Goal: Task Accomplishment & Management: Complete application form

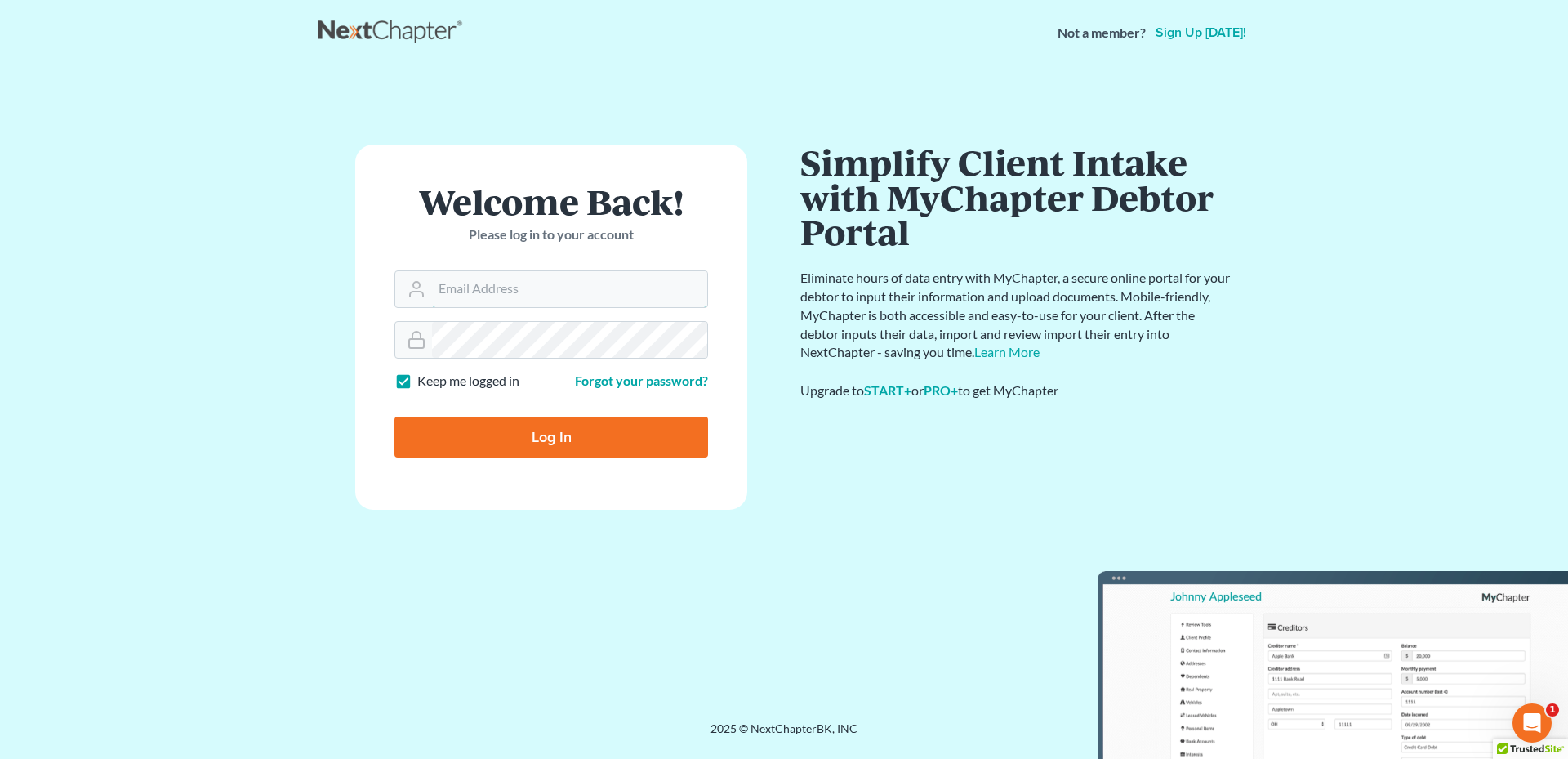
type input "[PERSON_NAME][EMAIL_ADDRESS][DOMAIN_NAME]"
click at [571, 424] on input "Log In" at bounding box center [551, 437] width 314 height 41
type input "Thinking..."
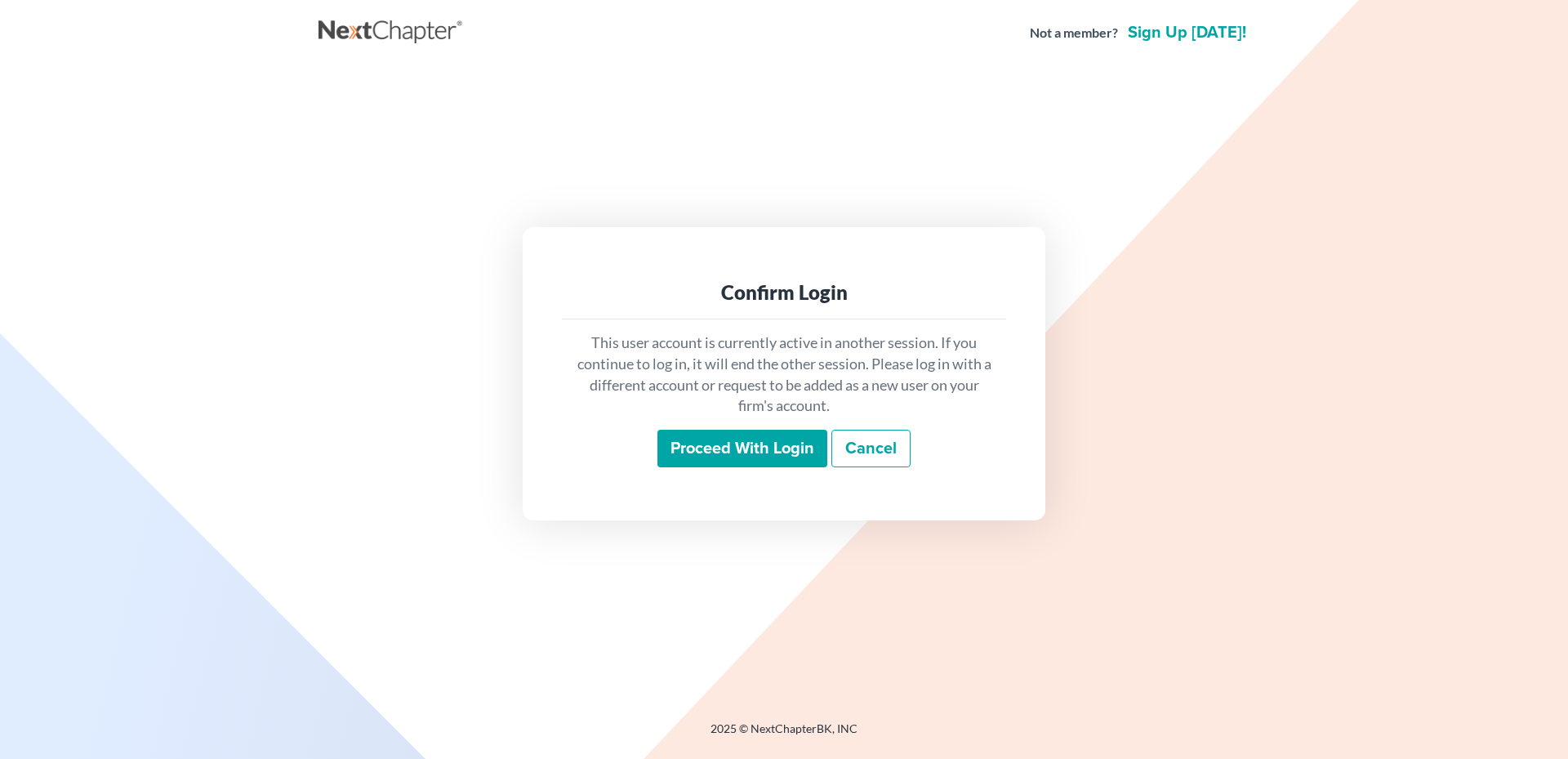
click at [729, 453] on input "Proceed with login" at bounding box center [742, 449] width 170 height 37
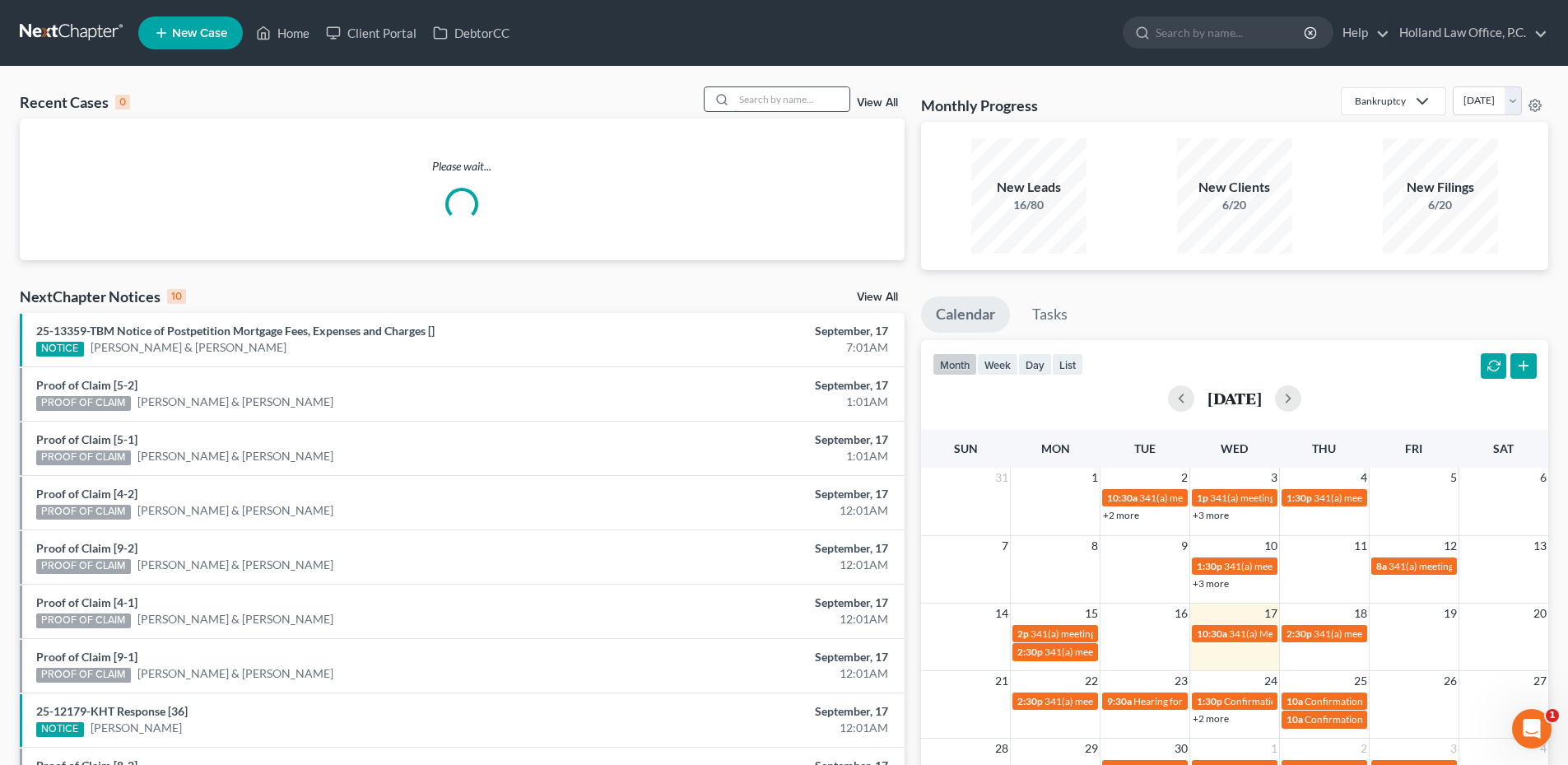
click at [791, 107] on input "search" at bounding box center [792, 99] width 115 height 24
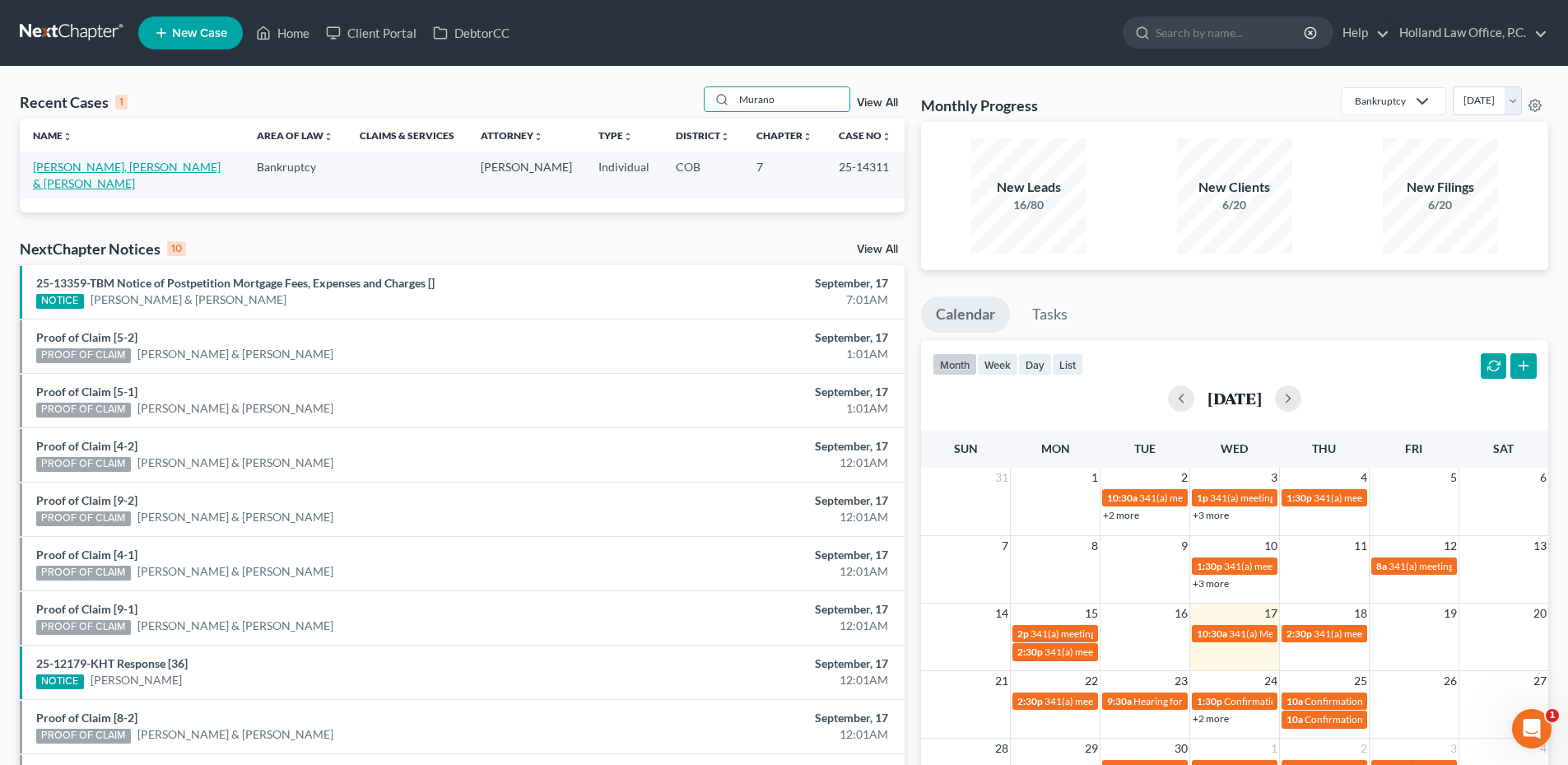
type input "Murano"
click at [119, 170] on link "[PERSON_NAME], [PERSON_NAME] & [PERSON_NAME]" at bounding box center [127, 175] width 188 height 31
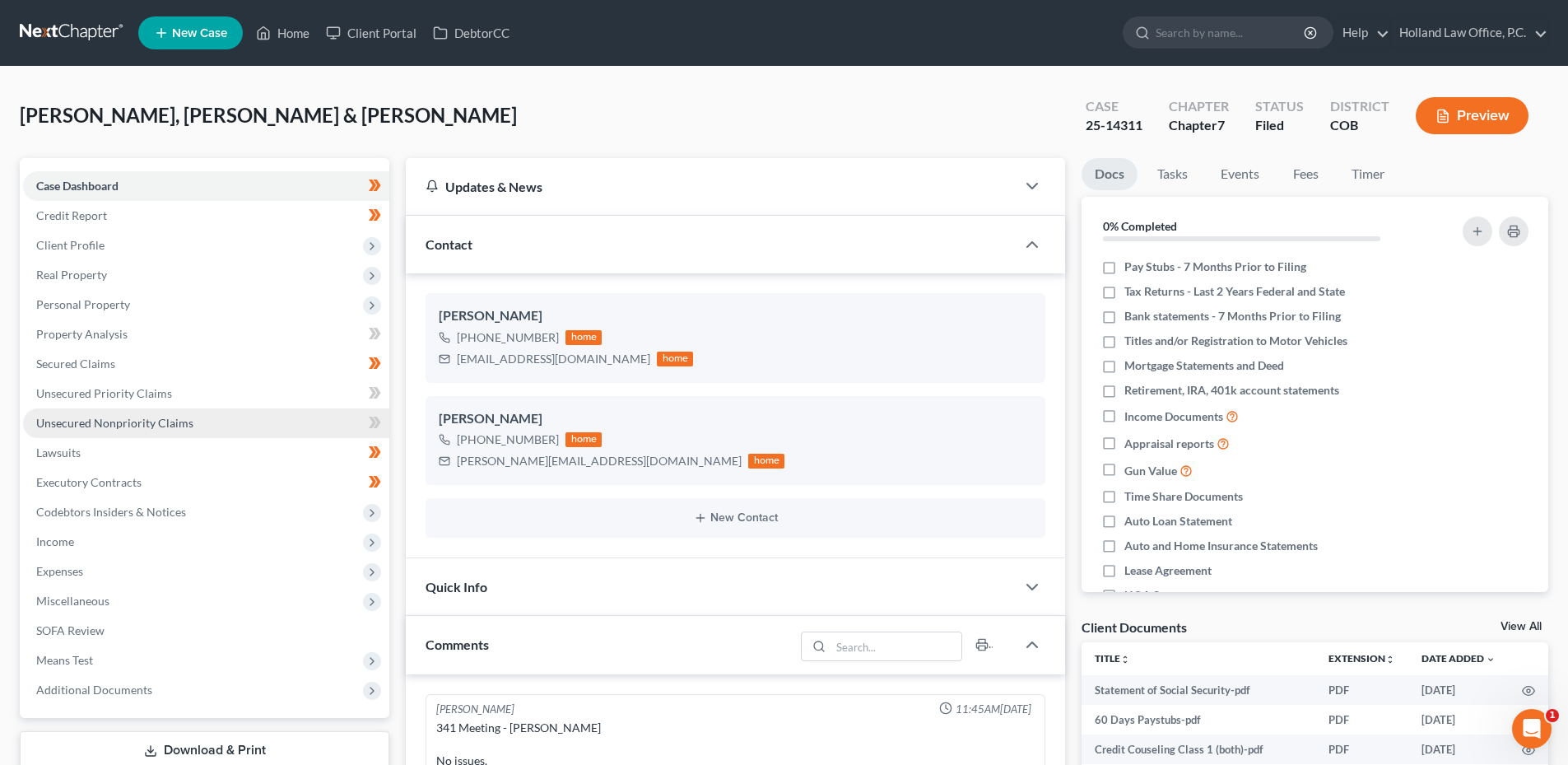
click at [116, 426] on span "Unsecured Nonpriority Claims" at bounding box center [114, 423] width 157 height 14
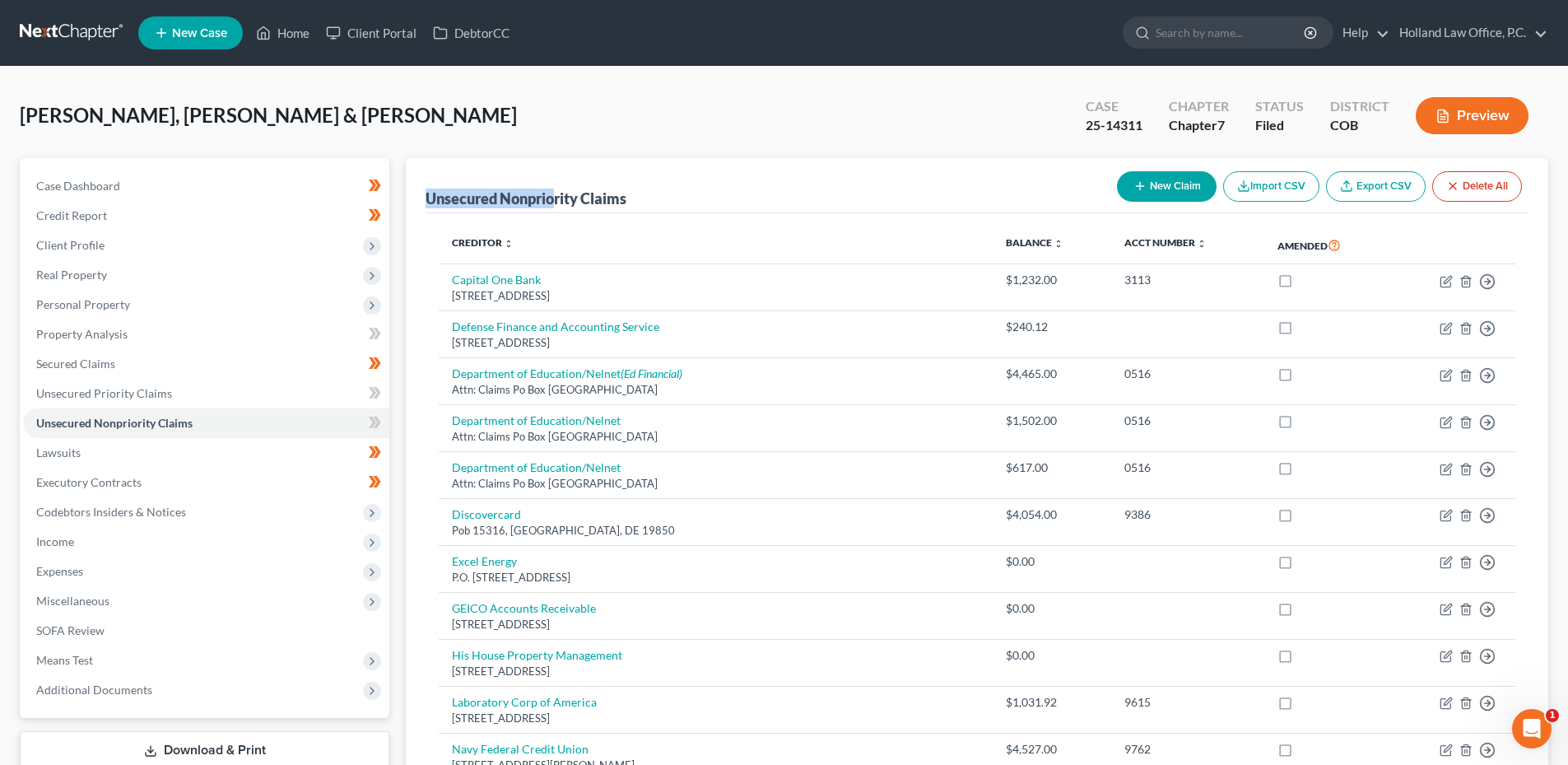
drag, startPoint x: 432, startPoint y: 196, endPoint x: 583, endPoint y: 207, distance: 151.4
click at [577, 207] on div "Unsecured Nonpriority Claims New Claim Import CSV Export CSV Delete All Credito…" at bounding box center [978, 665] width 1143 height 1014
drag, startPoint x: 583, startPoint y: 207, endPoint x: 642, endPoint y: 207, distance: 59.0
click at [642, 207] on div "Unsecured Nonpriority Claims New Claim Import CSV Export CSV Delete All" at bounding box center [978, 185] width 1103 height 55
click at [92, 236] on span "Client Profile" at bounding box center [207, 245] width 367 height 30
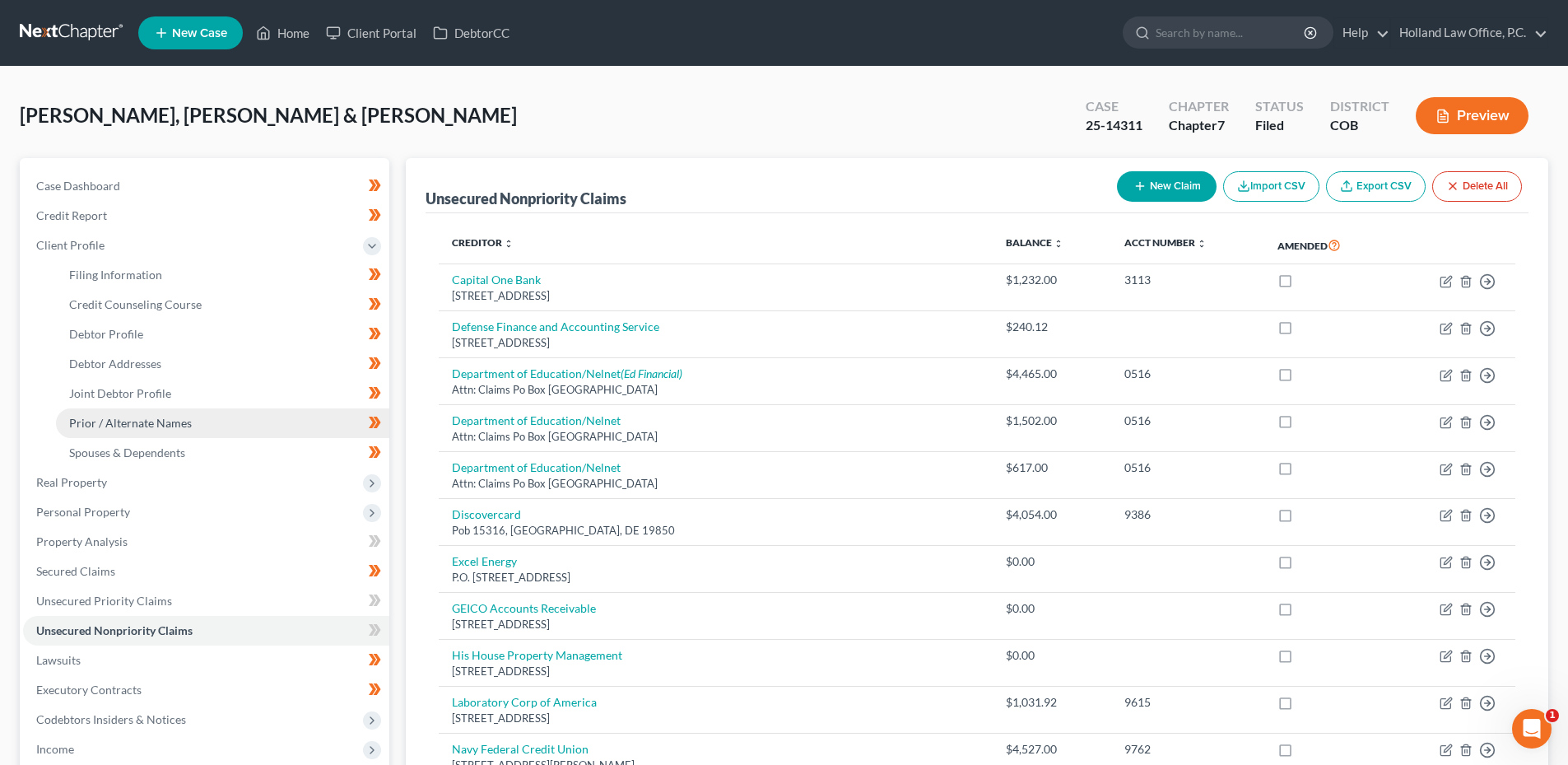
click at [139, 426] on span "Prior / Alternate Names" at bounding box center [130, 423] width 123 height 14
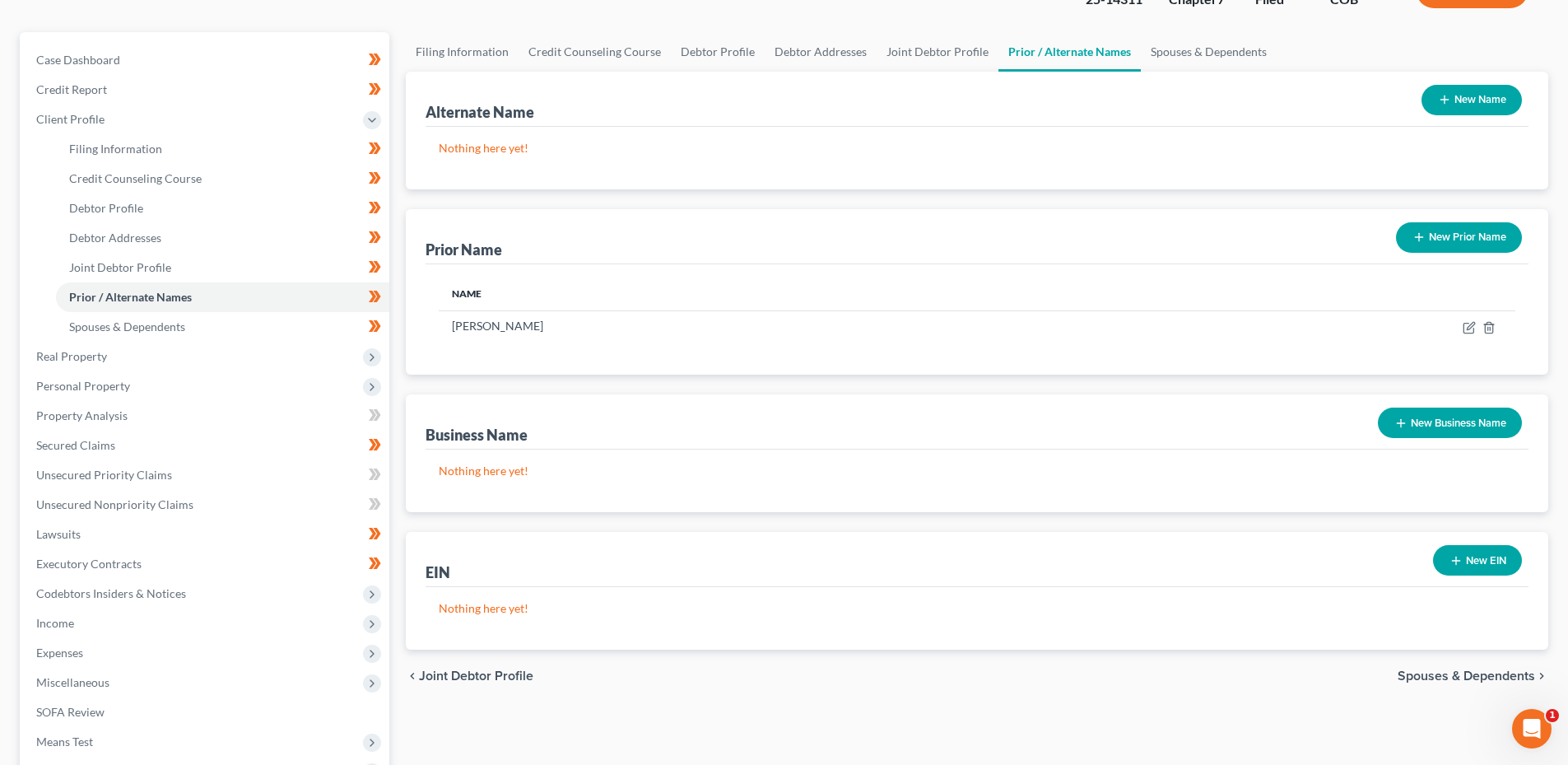
scroll to position [165, 0]
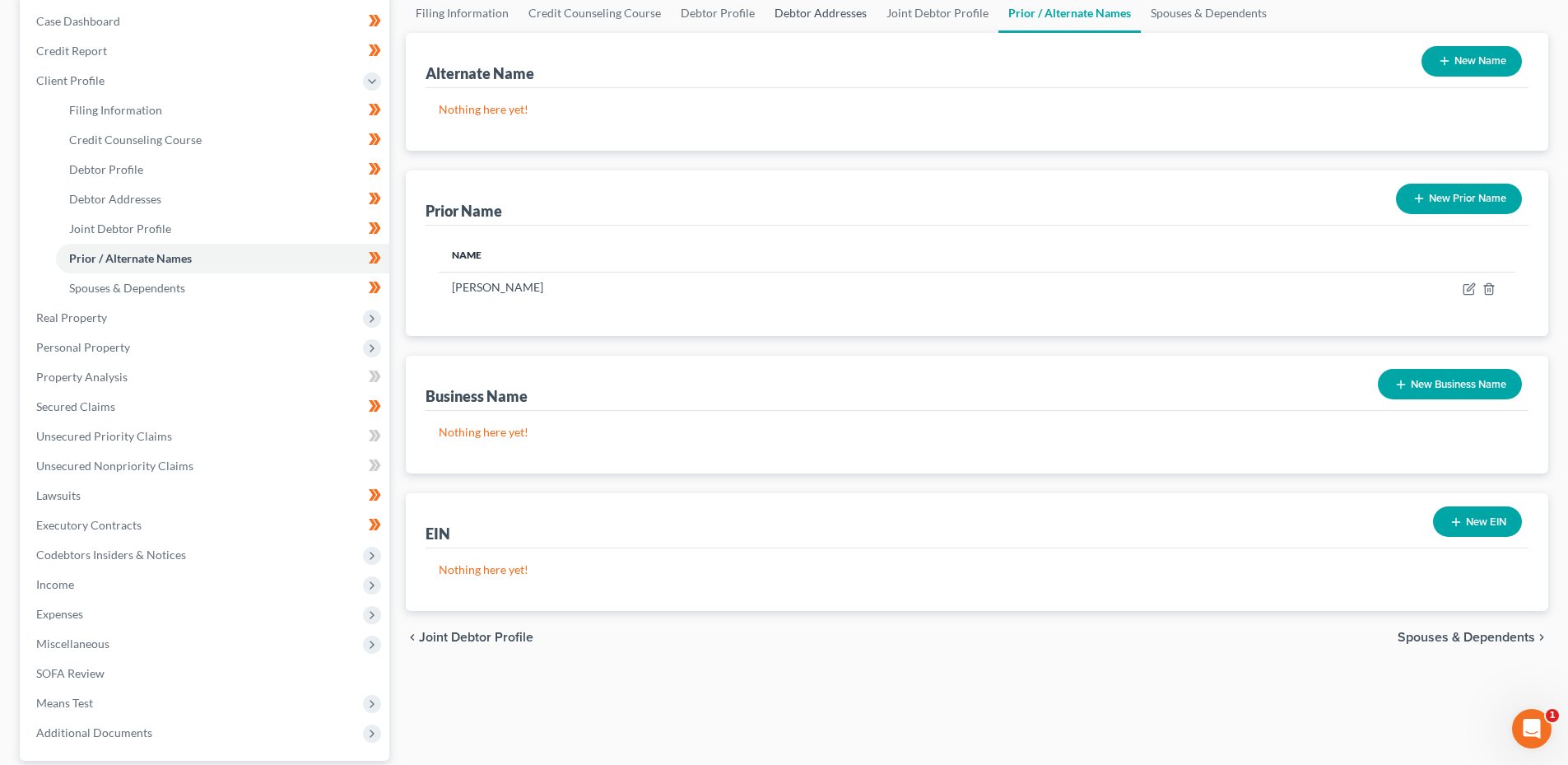
click at [785, 6] on link "Debtor Addresses" at bounding box center [820, 13] width 112 height 40
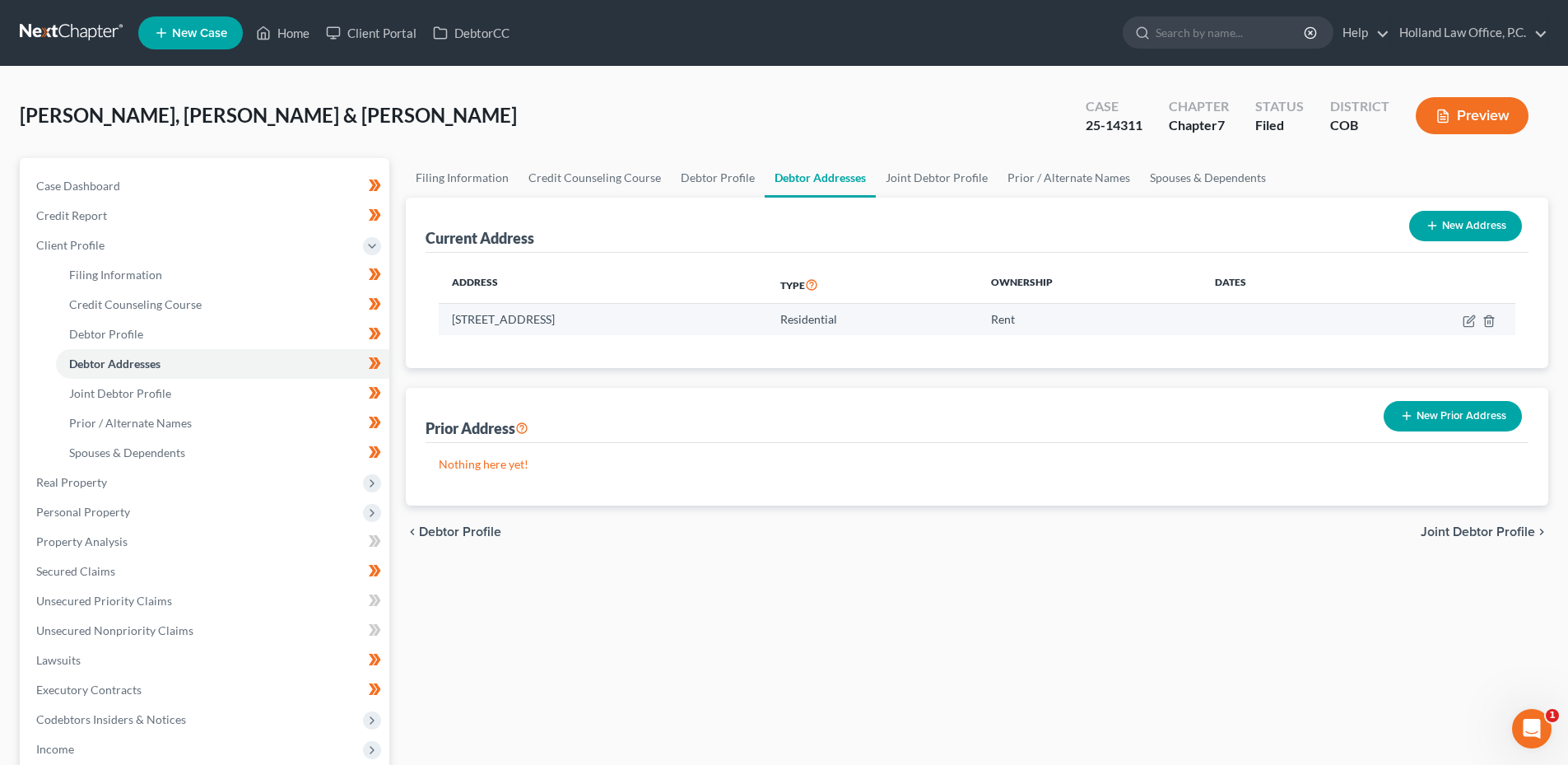
drag, startPoint x: 451, startPoint y: 317, endPoint x: 695, endPoint y: 326, distance: 244.2
click at [695, 326] on td "[STREET_ADDRESS]" at bounding box center [603, 319] width 329 height 31
drag, startPoint x: 695, startPoint y: 326, endPoint x: 678, endPoint y: 325, distance: 17.0
click at [678, 325] on td "[STREET_ADDRESS]" at bounding box center [603, 319] width 329 height 31
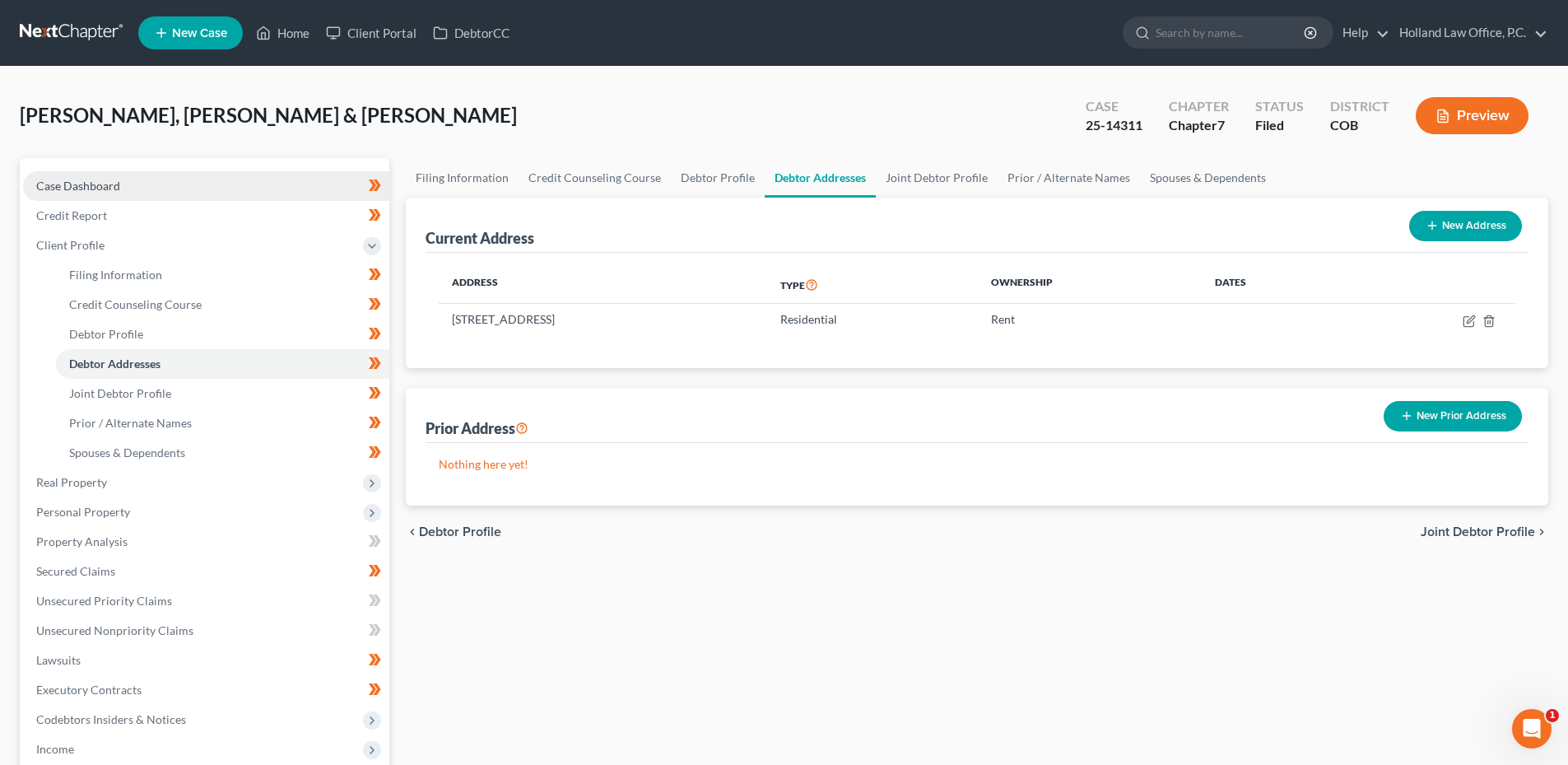
click at [123, 193] on link "Case Dashboard" at bounding box center [207, 186] width 367 height 30
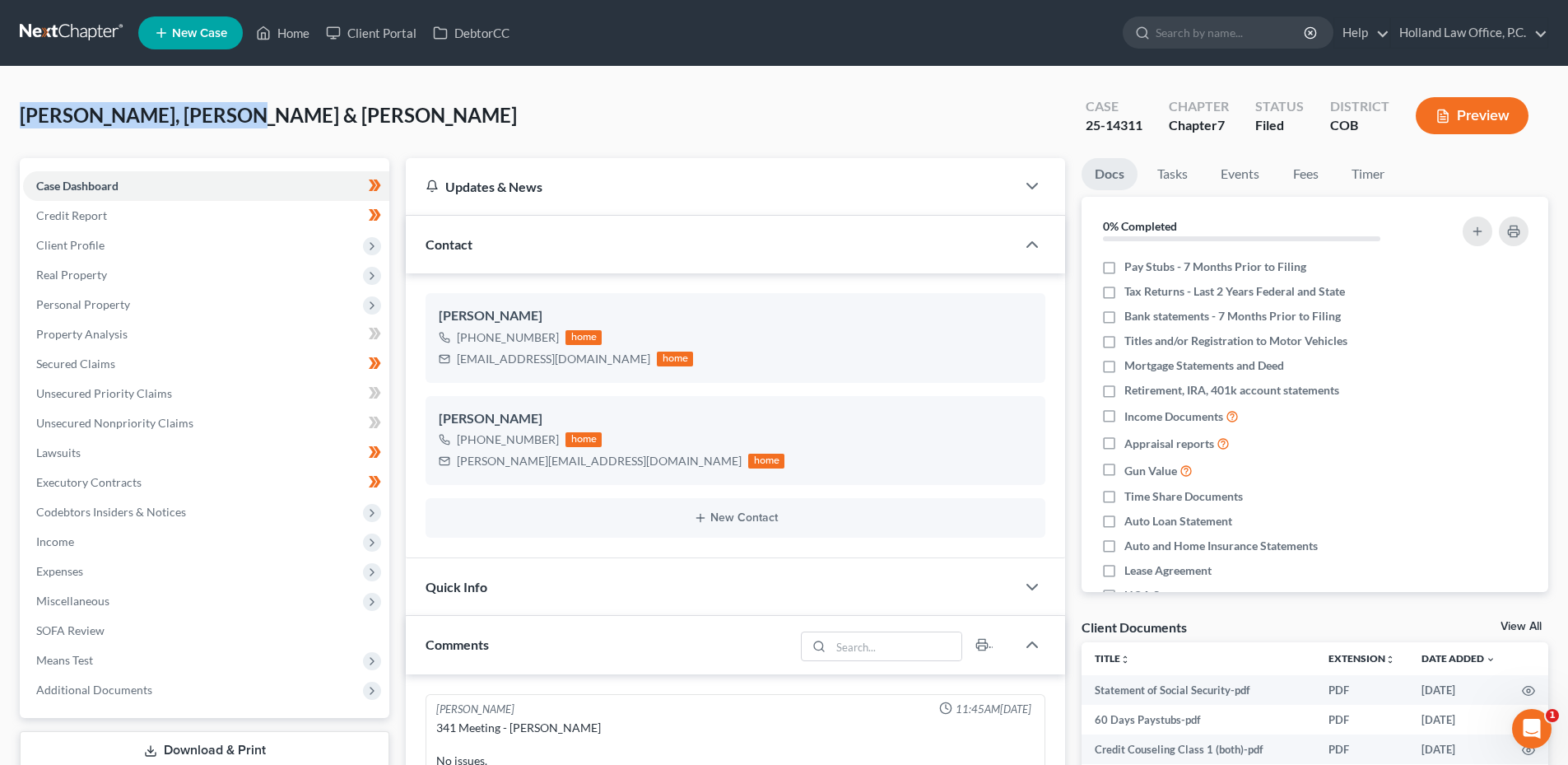
drag, startPoint x: 23, startPoint y: 113, endPoint x: 321, endPoint y: 105, distance: 298.1
click at [322, 105] on div "[PERSON_NAME], Jaymz & [PERSON_NAME] Upgraded Case 25-14311 Chapter Chapter 7 S…" at bounding box center [784, 122] width 1528 height 72
click at [320, 105] on div "[PERSON_NAME], Jaymz & [PERSON_NAME] Upgraded Case 25-14311 Chapter Chapter 7 S…" at bounding box center [784, 122] width 1528 height 72
drag, startPoint x: 439, startPoint y: 316, endPoint x: 550, endPoint y: 315, distance: 111.0
click at [550, 315] on div "[PERSON_NAME]" at bounding box center [735, 316] width 594 height 20
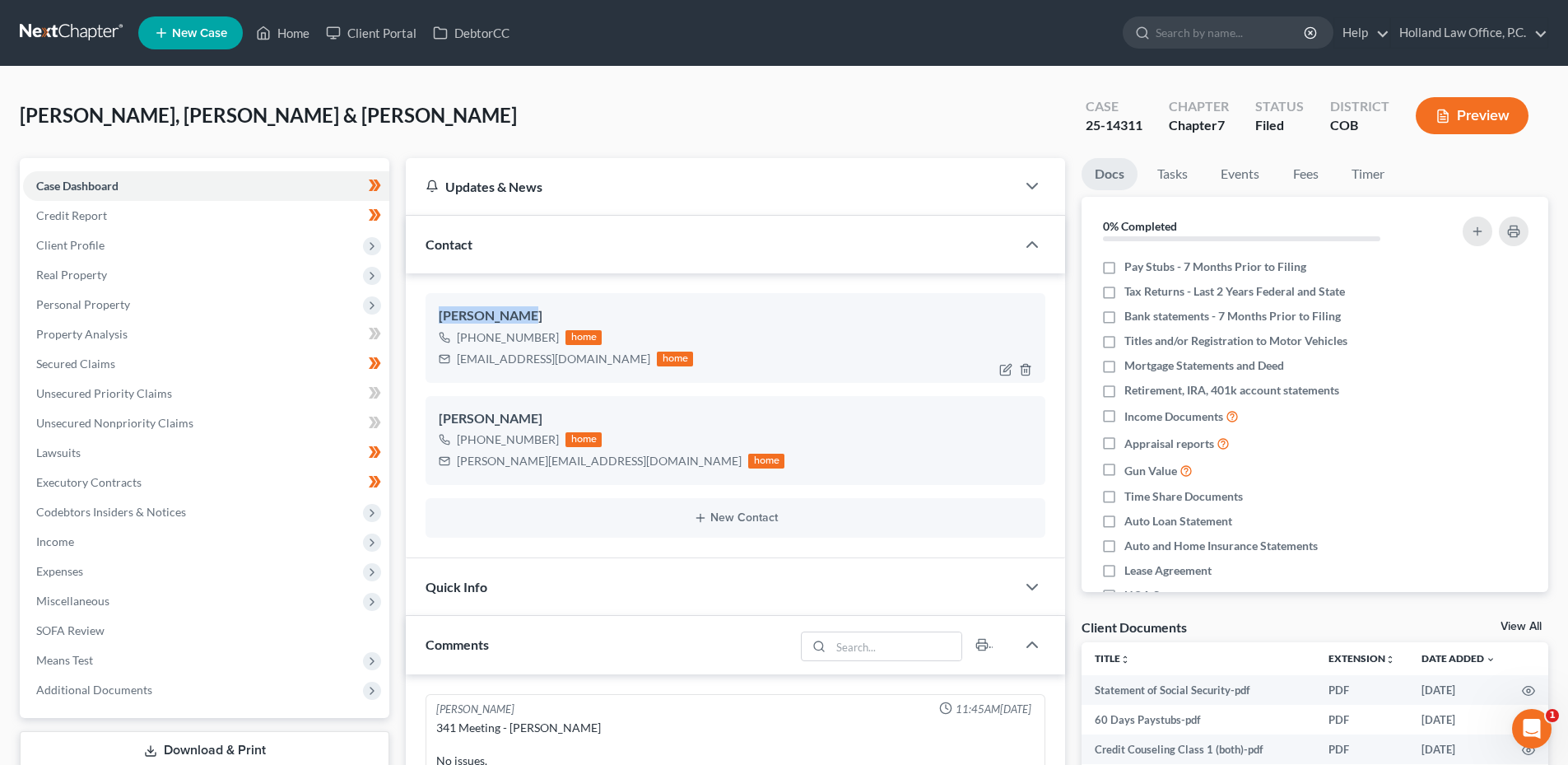
drag, startPoint x: 550, startPoint y: 315, endPoint x: 545, endPoint y: 324, distance: 10.3
click at [550, 315] on div "[PERSON_NAME]" at bounding box center [735, 316] width 594 height 20
drag, startPoint x: 540, startPoint y: 414, endPoint x: 440, endPoint y: 414, distance: 100.0
click at [440, 414] on div "[PERSON_NAME]" at bounding box center [735, 419] width 594 height 20
drag, startPoint x: 440, startPoint y: 415, endPoint x: 456, endPoint y: 417, distance: 16.1
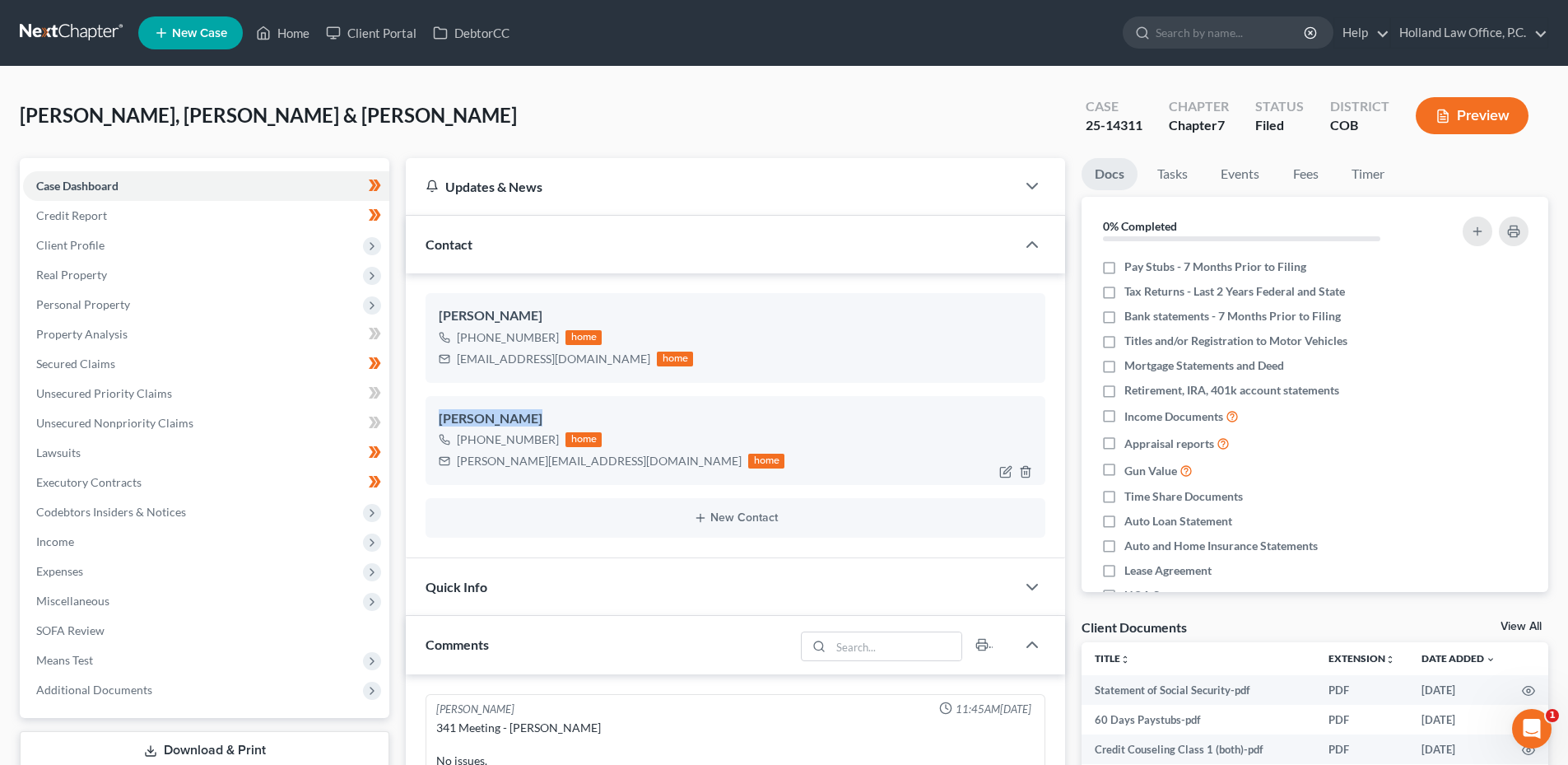
click at [456, 417] on div "[PERSON_NAME]" at bounding box center [735, 419] width 594 height 20
drag, startPoint x: 19, startPoint y: 109, endPoint x: 290, endPoint y: 128, distance: 271.7
click at [290, 128] on div "[PERSON_NAME], Jaymz & [PERSON_NAME] Upgraded Case 25-14311 Chapter Chapter 7 S…" at bounding box center [784, 678] width 1568 height 1223
click at [290, 128] on div "[PERSON_NAME], Jaymz & [PERSON_NAME] Upgraded Case 25-14311 Chapter Chapter 7 S…" at bounding box center [784, 122] width 1528 height 72
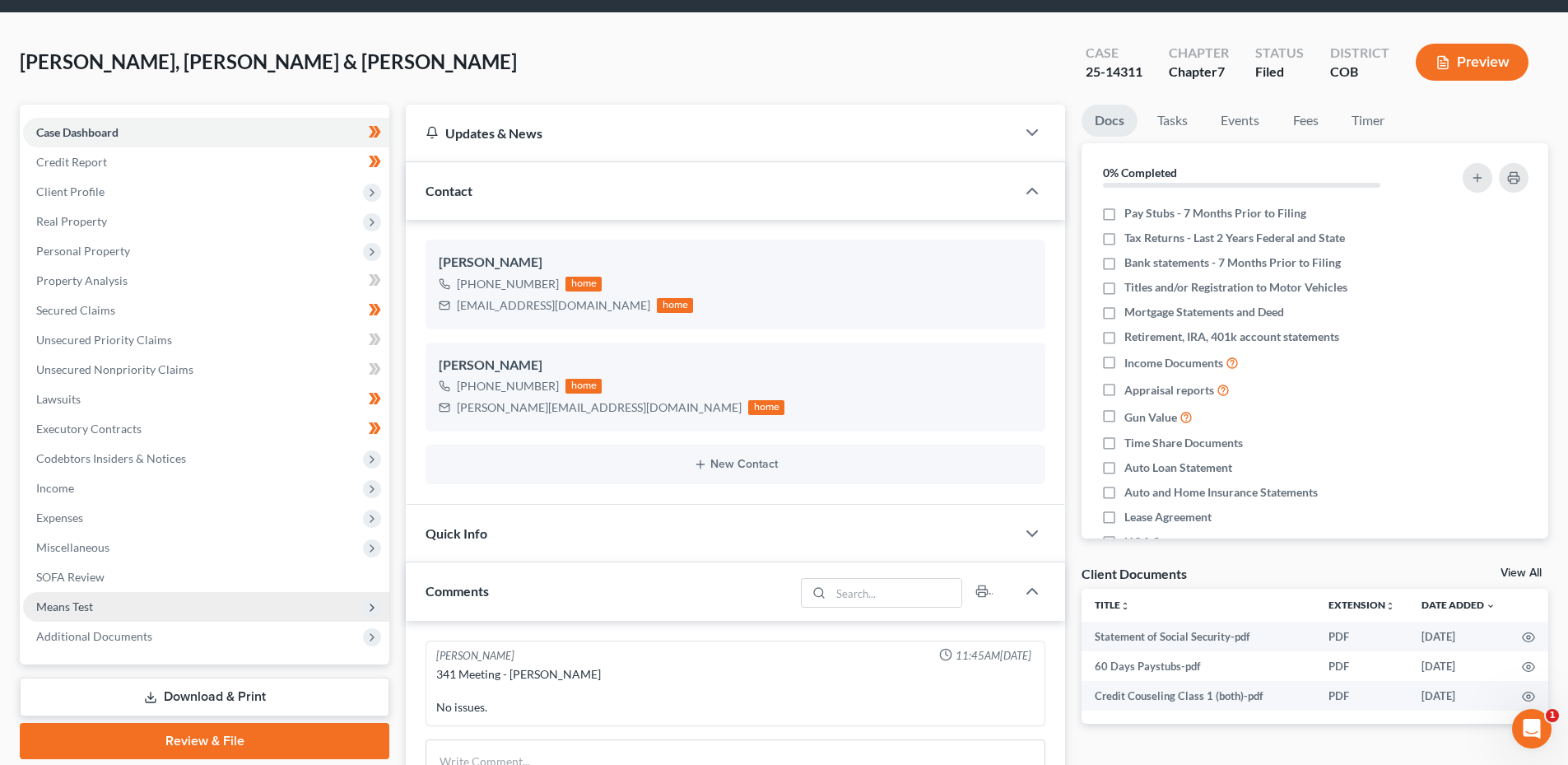
scroll to position [83, 0]
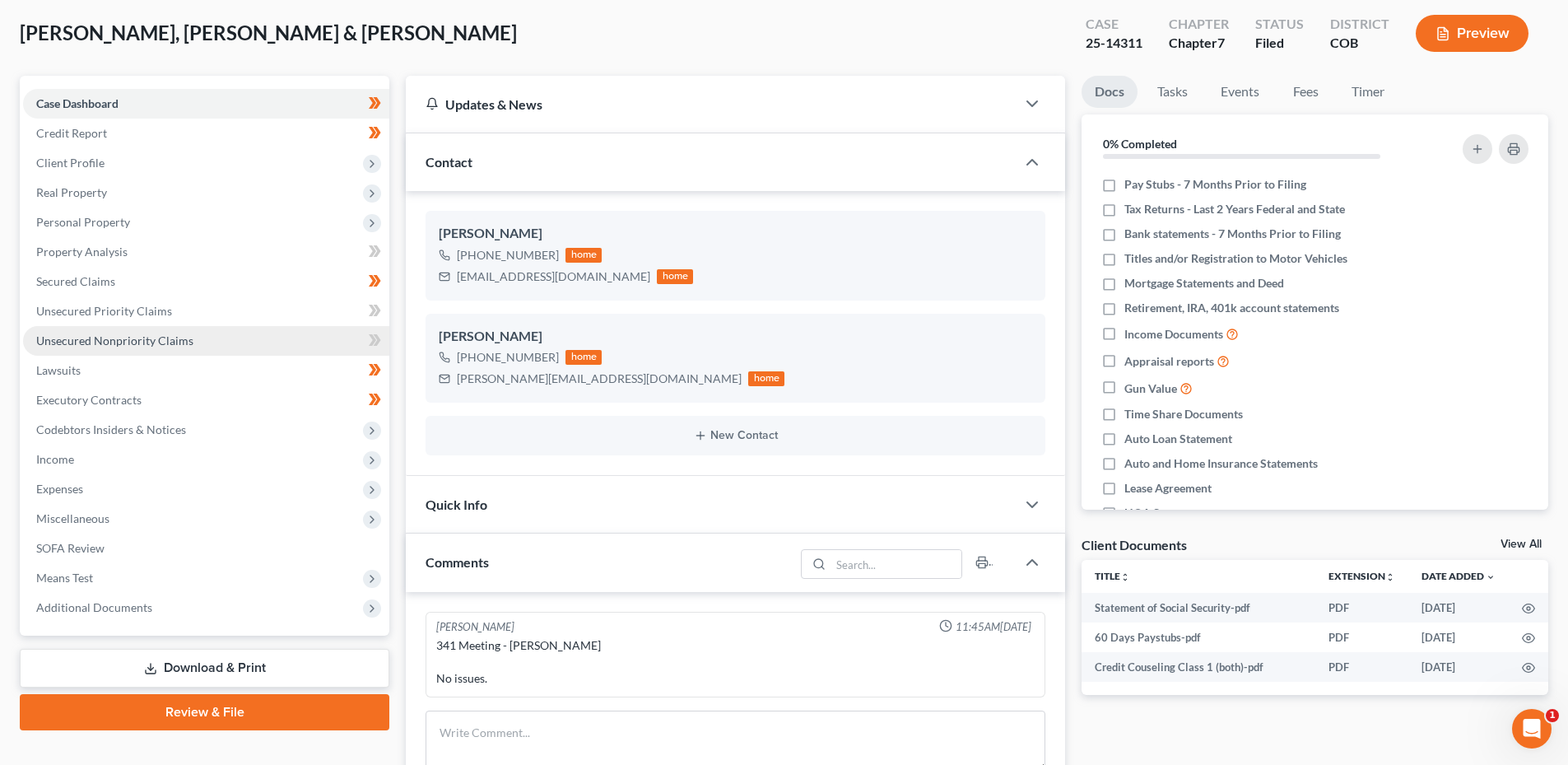
click at [121, 342] on span "Unsecured Nonpriority Claims" at bounding box center [114, 341] width 157 height 14
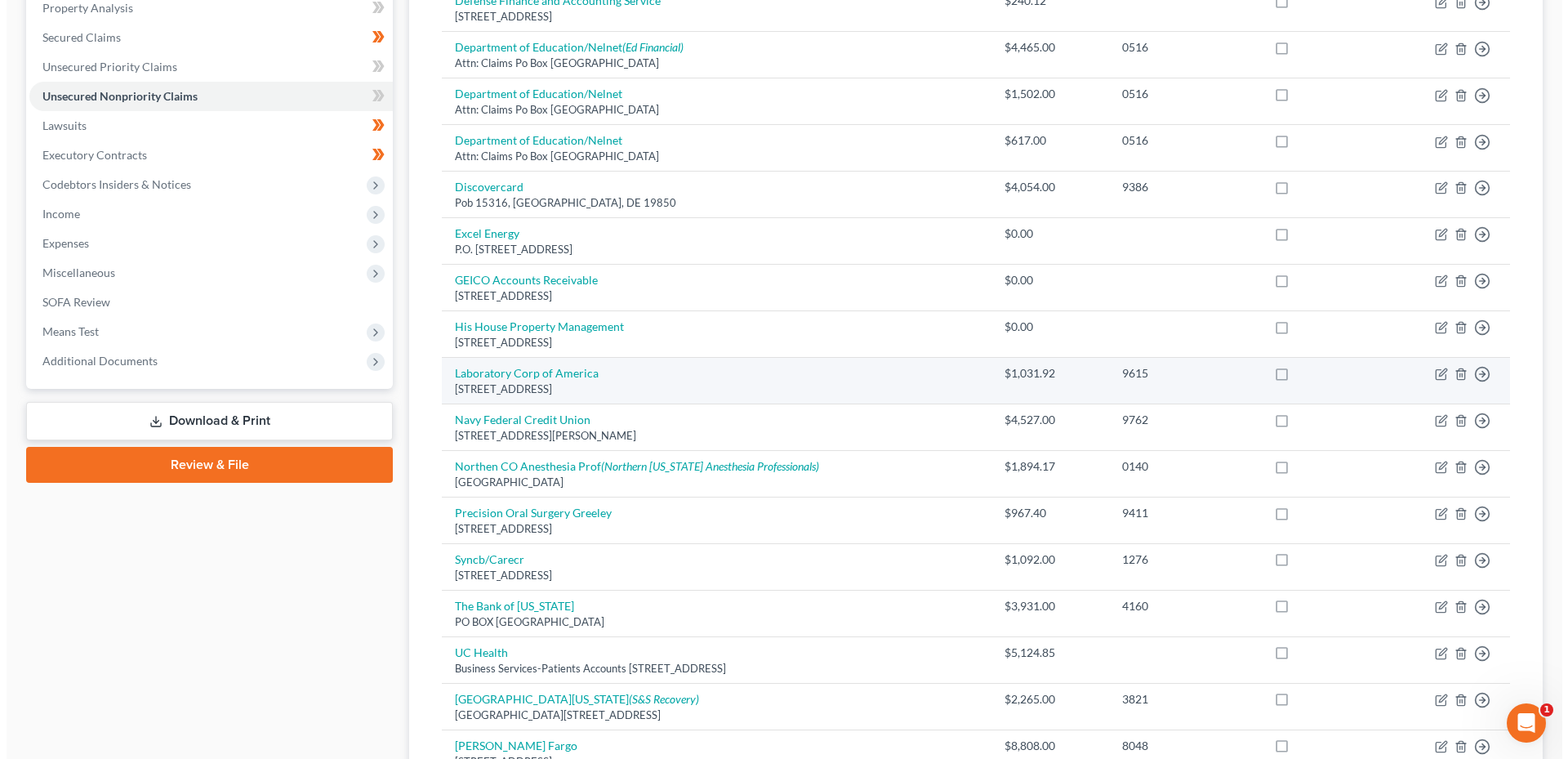
scroll to position [326, 0]
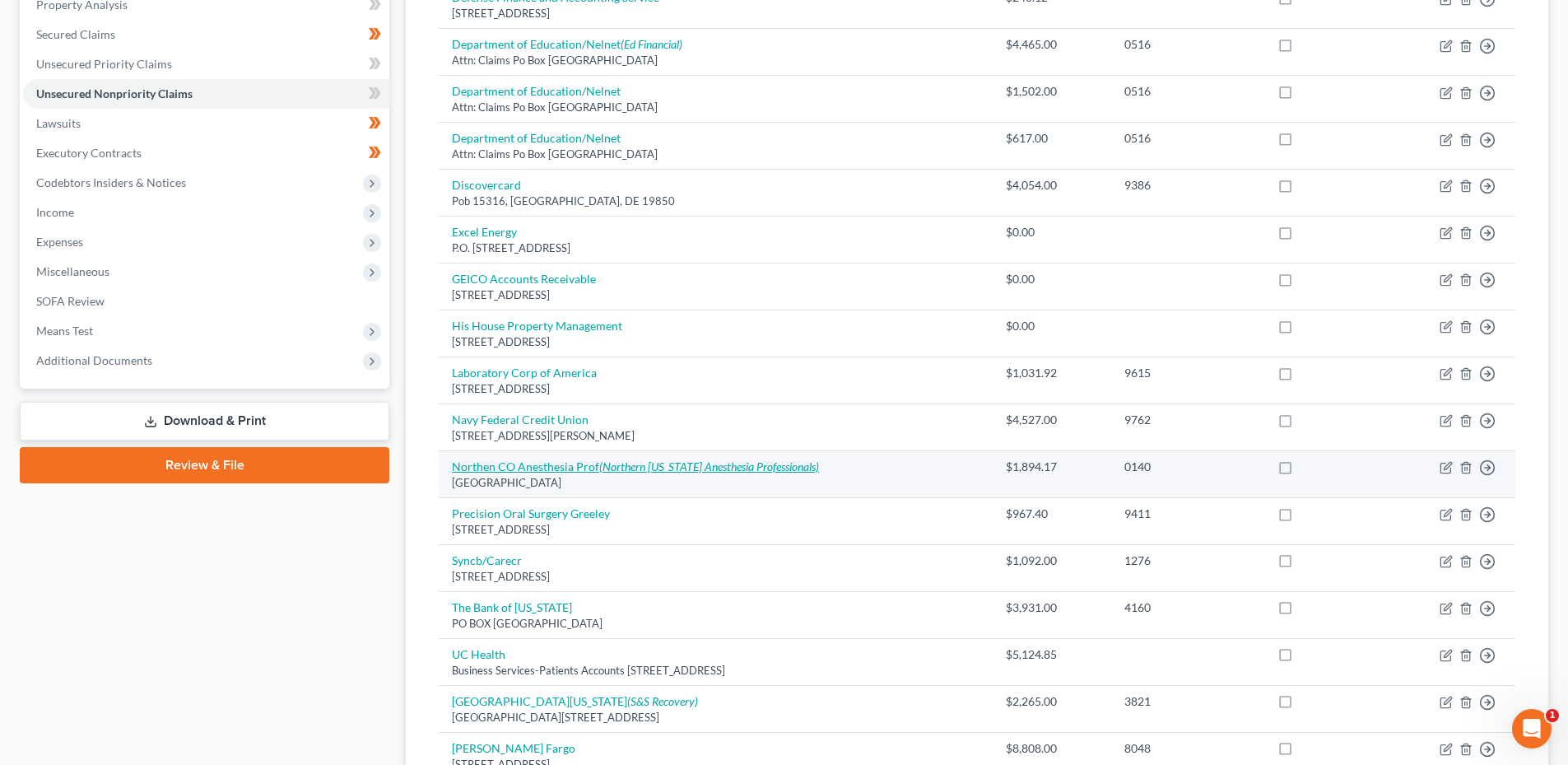
click at [564, 463] on link "Northen CO Anesthesia Prof ([GEOGRAPHIC_DATA][US_STATE] Anesthesia Professional…" at bounding box center [635, 467] width 368 height 14
select select "5"
select select "9"
select select "2"
select select "5"
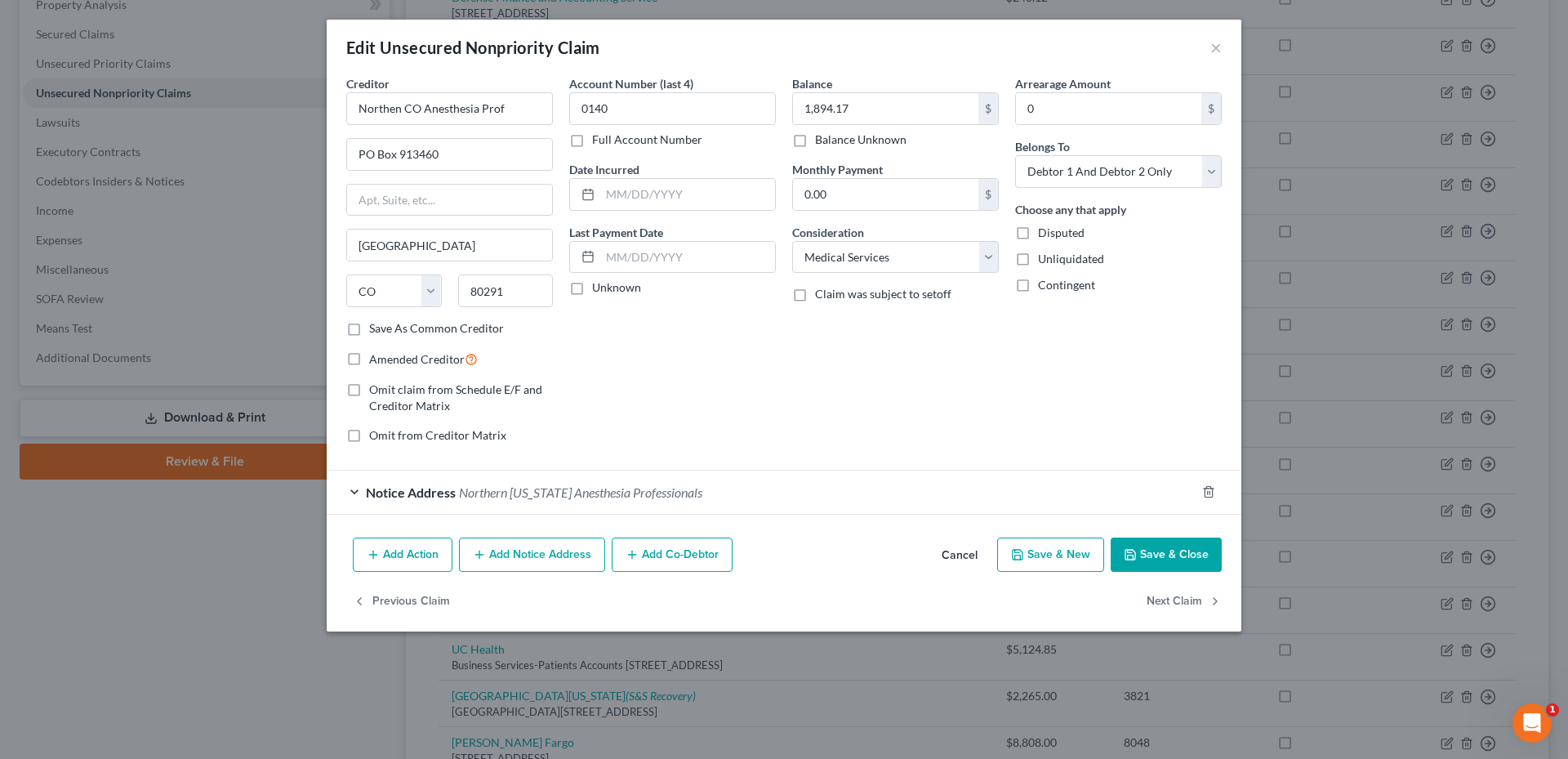
click at [415, 492] on span "Notice Address" at bounding box center [410, 491] width 90 height 15
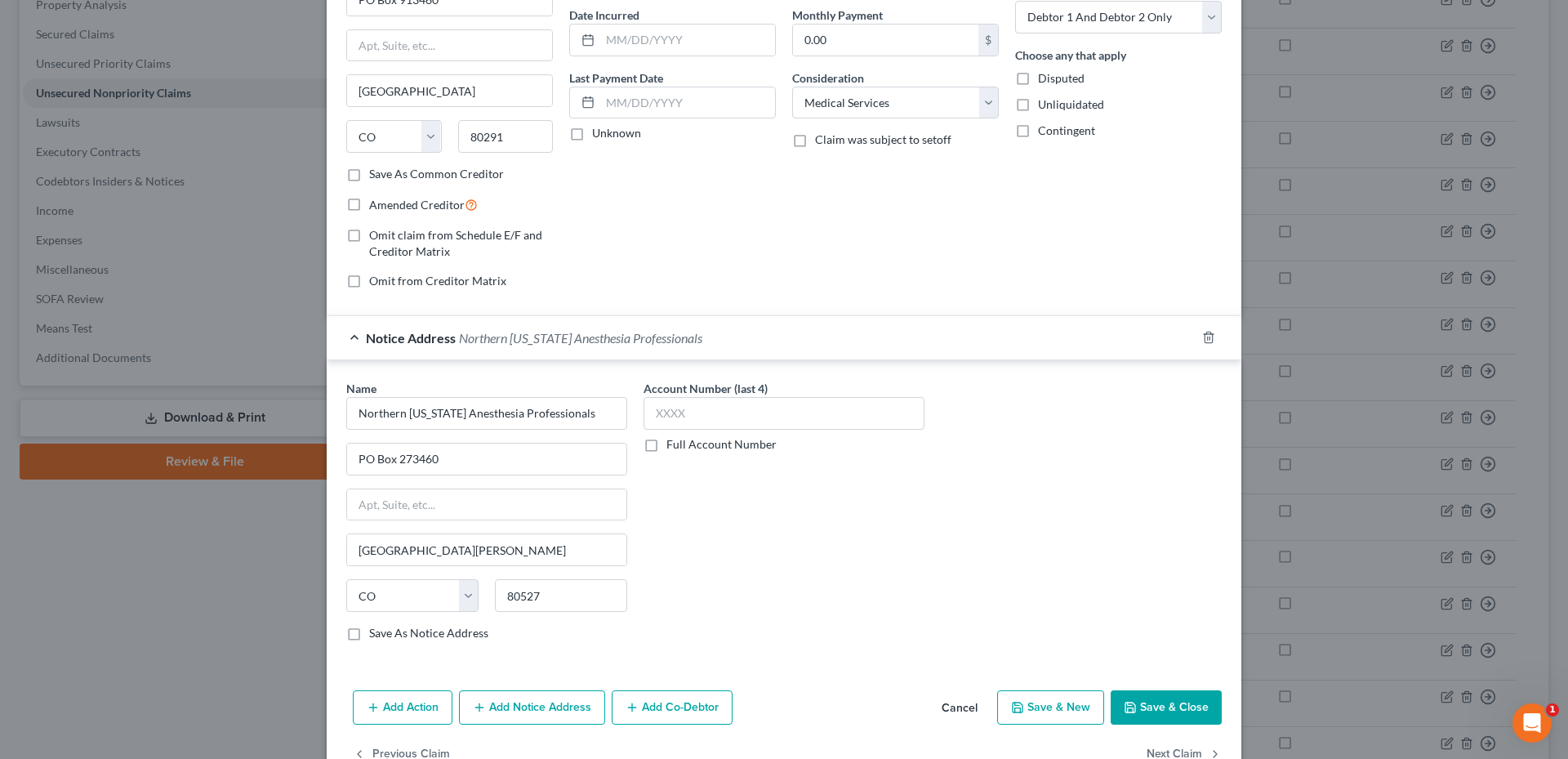
scroll to position [200, 0]
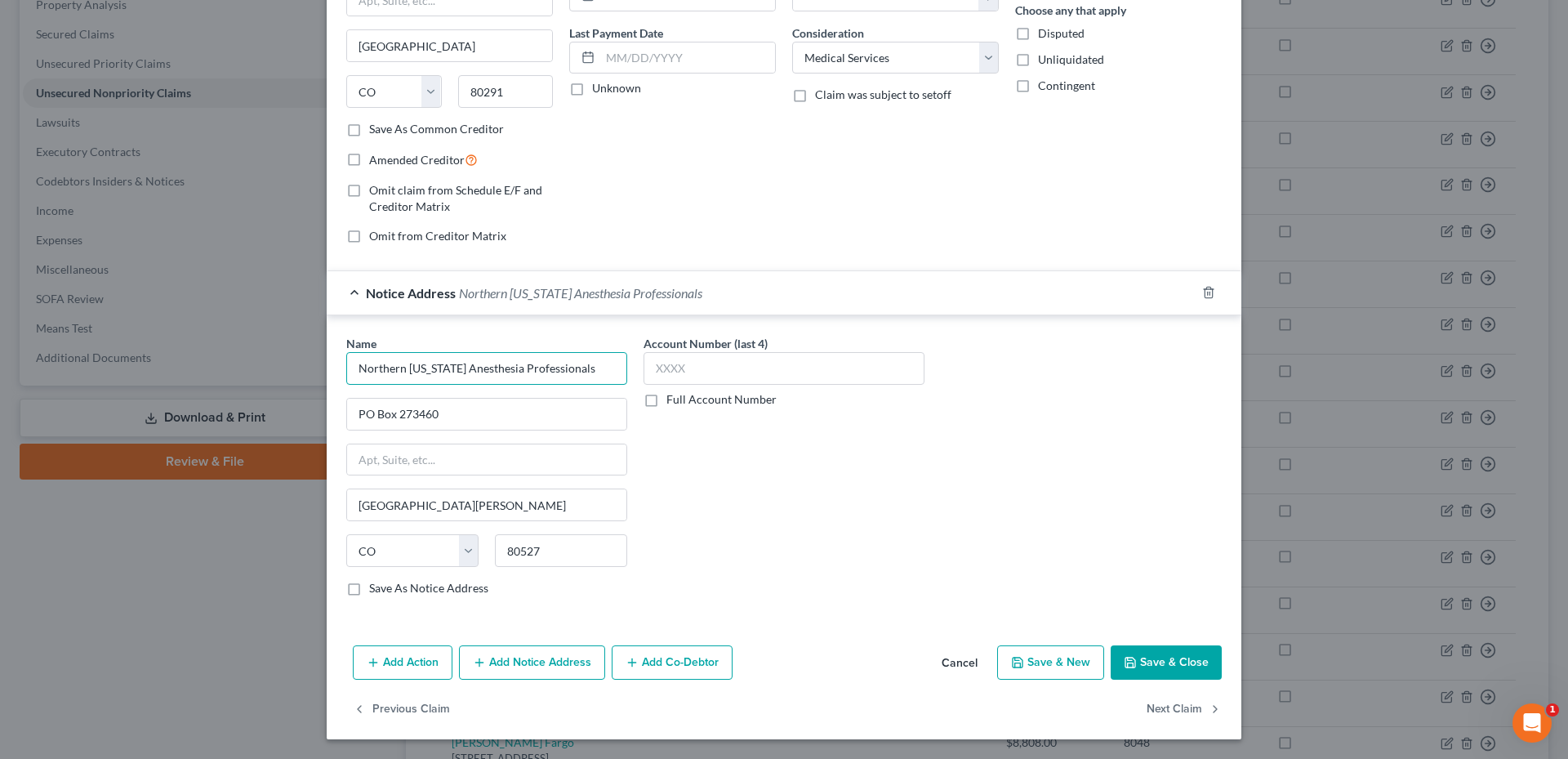
click at [587, 378] on input "Northern [US_STATE] Anesthesia Professionals" at bounding box center [486, 368] width 281 height 33
click at [901, 525] on div "Account Number (last 4) Full Account Number" at bounding box center [784, 473] width 297 height 275
click at [555, 668] on button "Add Notice Address" at bounding box center [532, 663] width 146 height 34
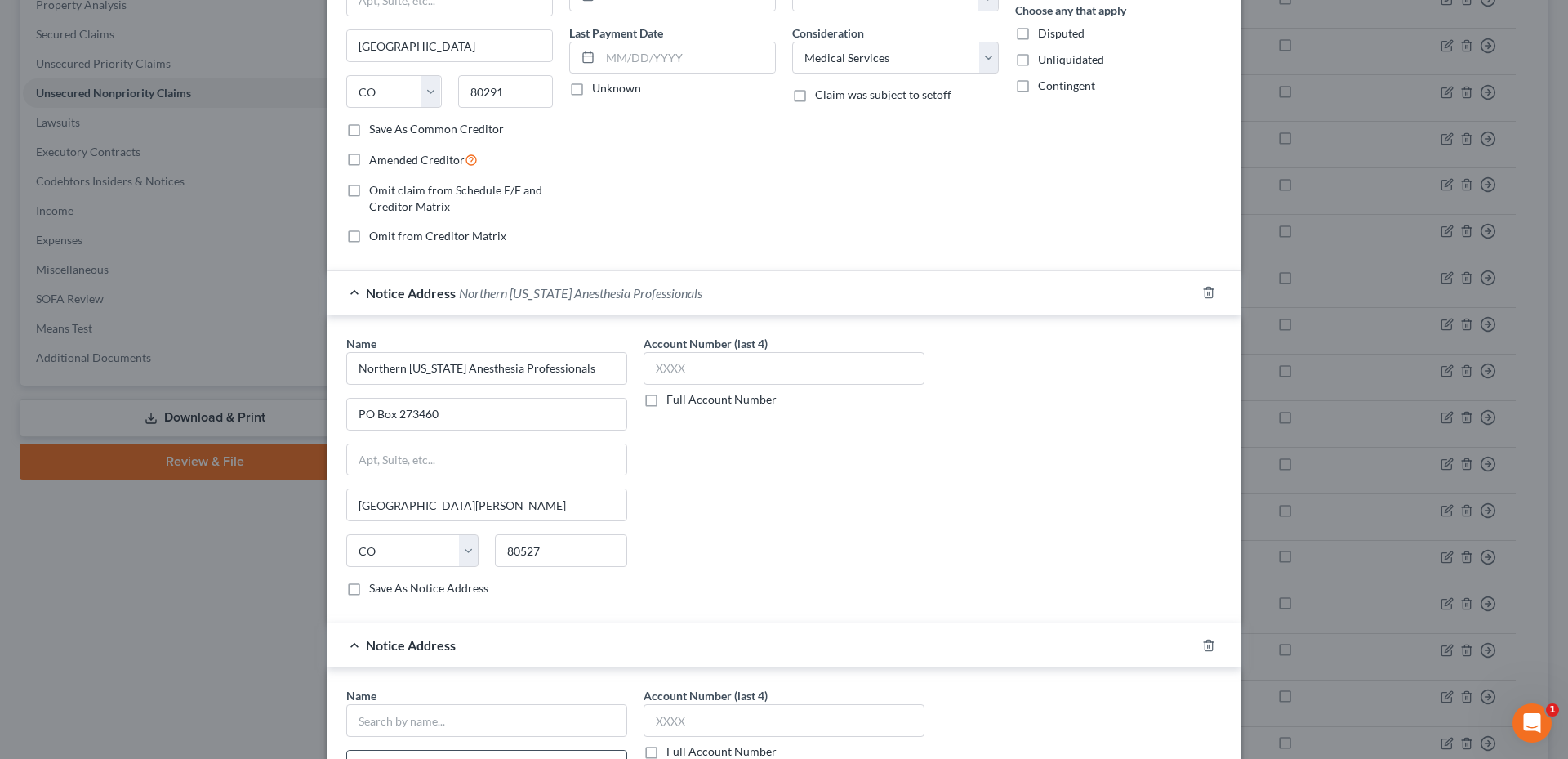
scroll to position [444, 0]
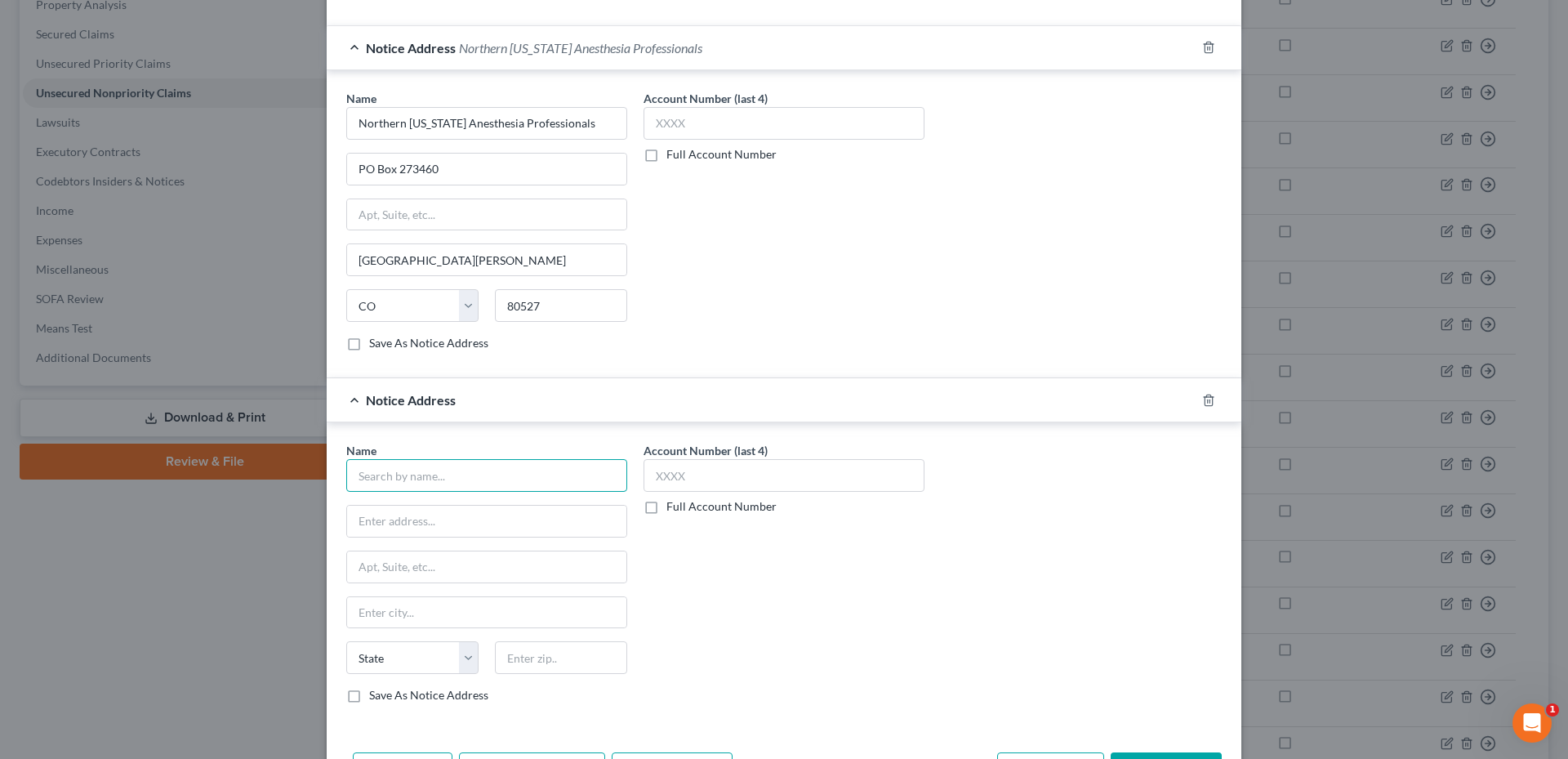
click at [435, 466] on input "text" at bounding box center [486, 475] width 281 height 33
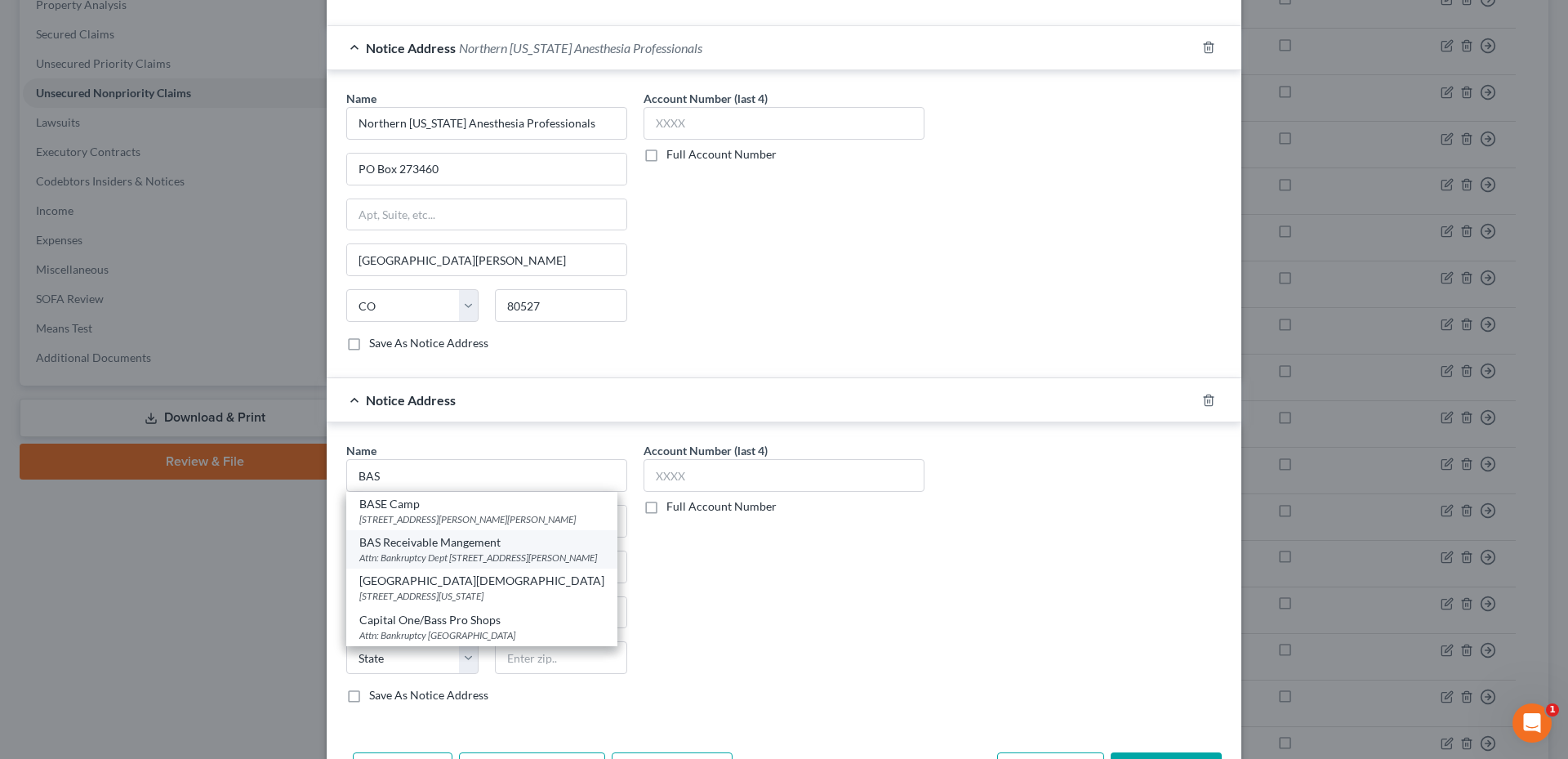
click at [485, 563] on div "Attn: Bankruptcy Dept [STREET_ADDRESS][PERSON_NAME]" at bounding box center [481, 557] width 245 height 14
type input "BAS Receivable Mangement"
type input "Attn: Bankruptcy Dept"
type input "[STREET_ADDRESS]"
type input "[GEOGRAPHIC_DATA][PERSON_NAME]"
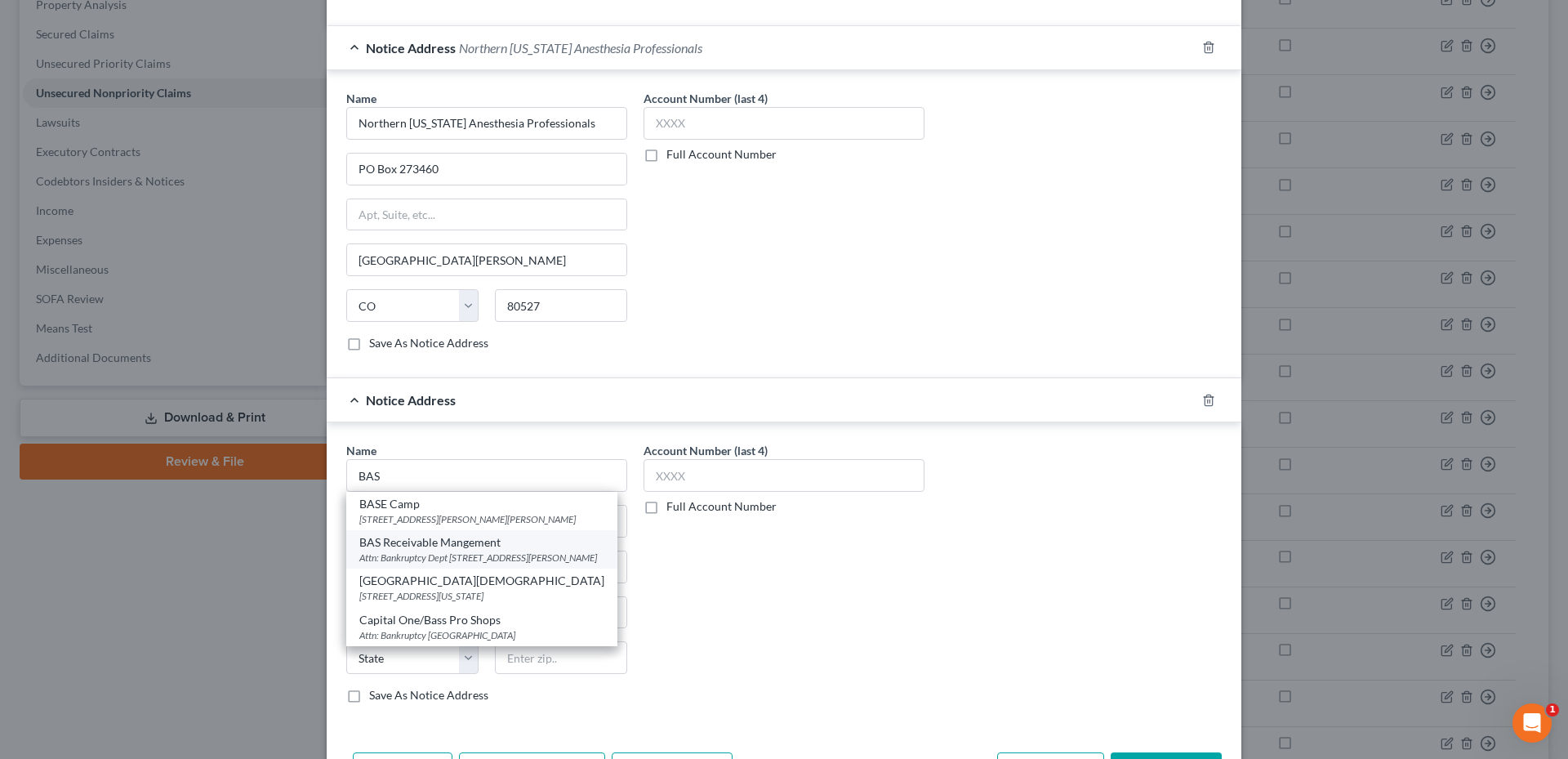
select select "5"
type input "80525"
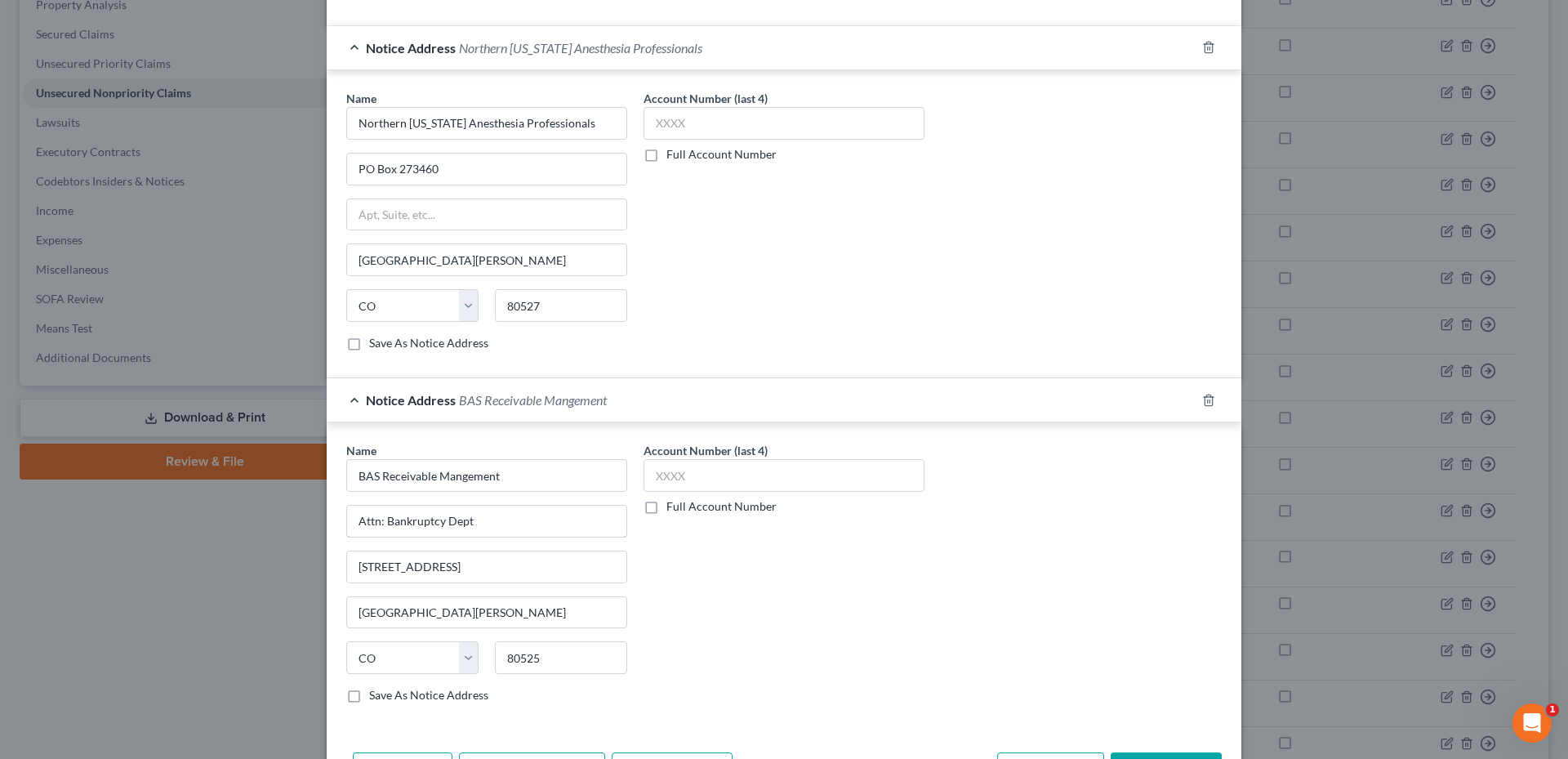
drag, startPoint x: 488, startPoint y: 524, endPoint x: 178, endPoint y: 505, distance: 310.6
click at [160, 512] on div "Edit Unsecured Nonpriority Claim × Creditor * Northen CO Anesthesia Prof PO Box…" at bounding box center [784, 379] width 1568 height 759
paste input "text"
drag, startPoint x: 493, startPoint y: 524, endPoint x: 184, endPoint y: 498, distance: 310.1
click at [184, 498] on div "Edit Unsecured Nonpriority Claim × Creditor * Northen CO Anesthesia Prof PO Box…" at bounding box center [784, 379] width 1568 height 759
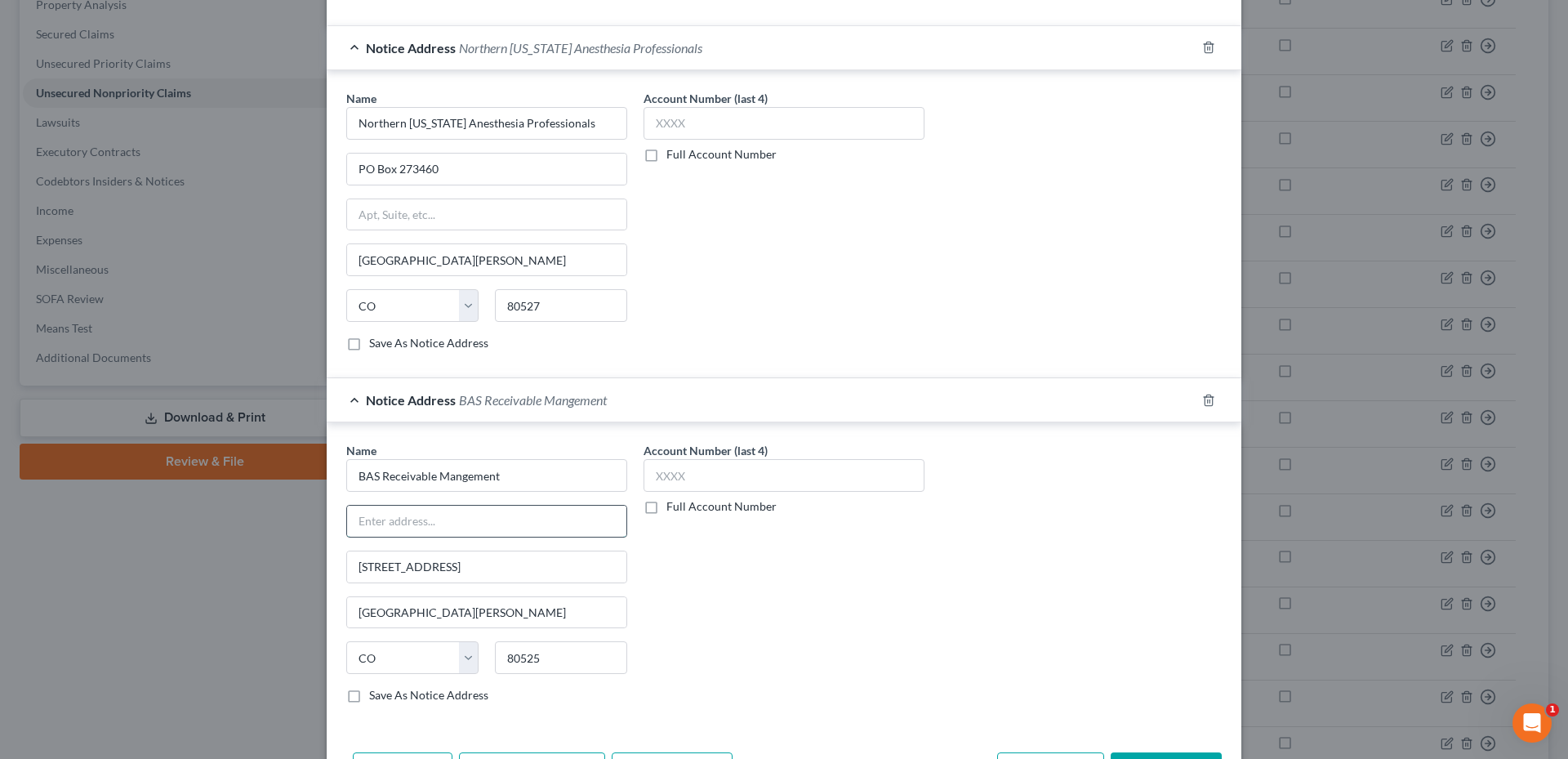
paste input "[STREET_ADDRESS][PERSON_NAME]"
type input "[STREET_ADDRESS][PERSON_NAME]"
drag, startPoint x: 521, startPoint y: 566, endPoint x: 259, endPoint y: 560, distance: 262.1
click at [259, 560] on div "Edit Unsecured Nonpriority Claim × Creditor * Northen CO Anesthesia Prof PO Box…" at bounding box center [784, 379] width 1568 height 759
drag, startPoint x: 479, startPoint y: 520, endPoint x: 505, endPoint y: 520, distance: 26.0
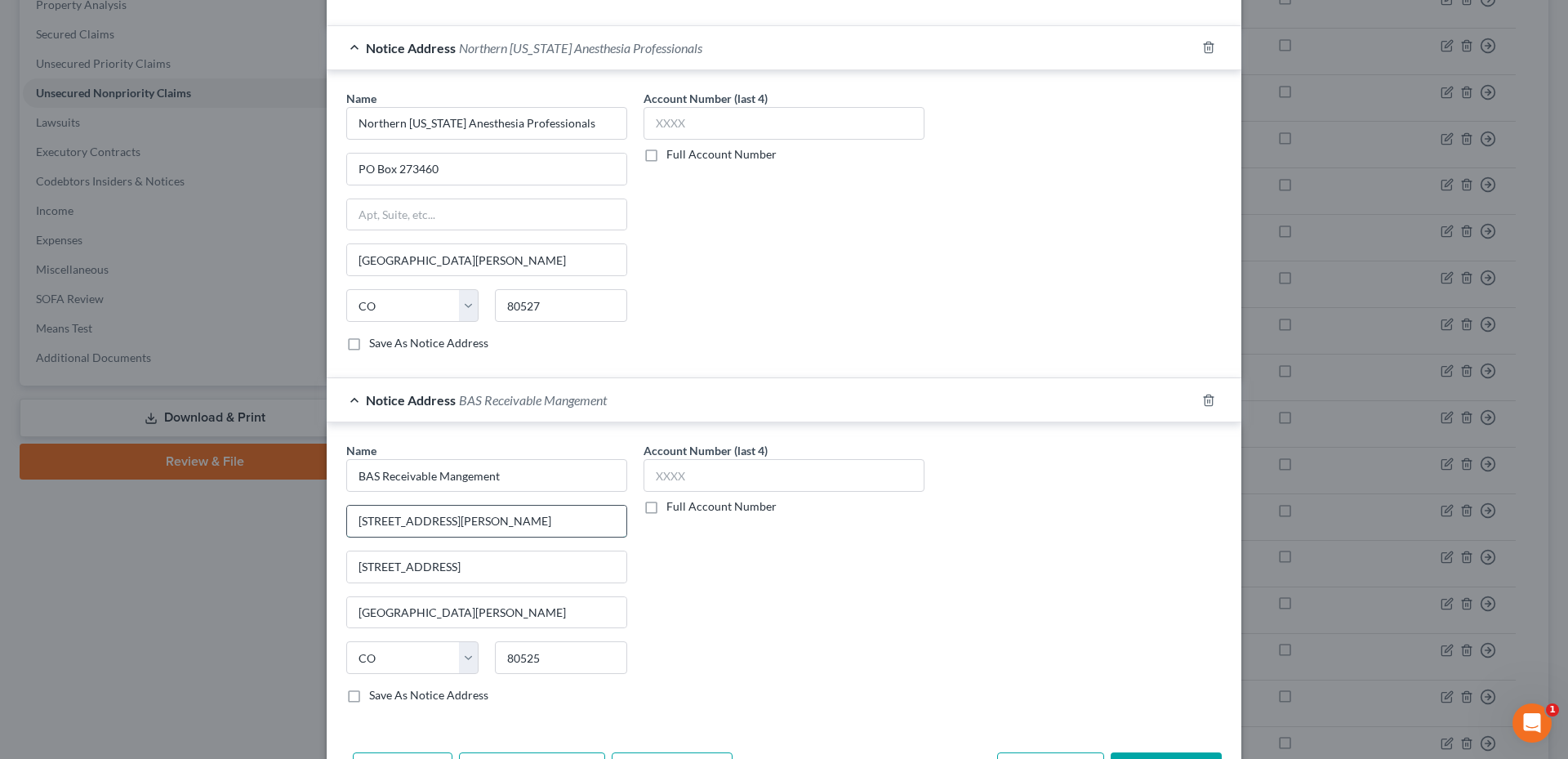
click at [505, 520] on input "[STREET_ADDRESS][PERSON_NAME]" at bounding box center [486, 521] width 279 height 31
drag, startPoint x: 447, startPoint y: 524, endPoint x: 460, endPoint y: 522, distance: 13.2
click at [448, 524] on input "[STREET_ADDRESS][PERSON_NAME]" at bounding box center [486, 521] width 279 height 31
drag, startPoint x: 455, startPoint y: 523, endPoint x: 557, endPoint y: 524, distance: 102.0
click at [557, 524] on input "[STREET_ADDRESS][PERSON_NAME]" at bounding box center [486, 521] width 279 height 31
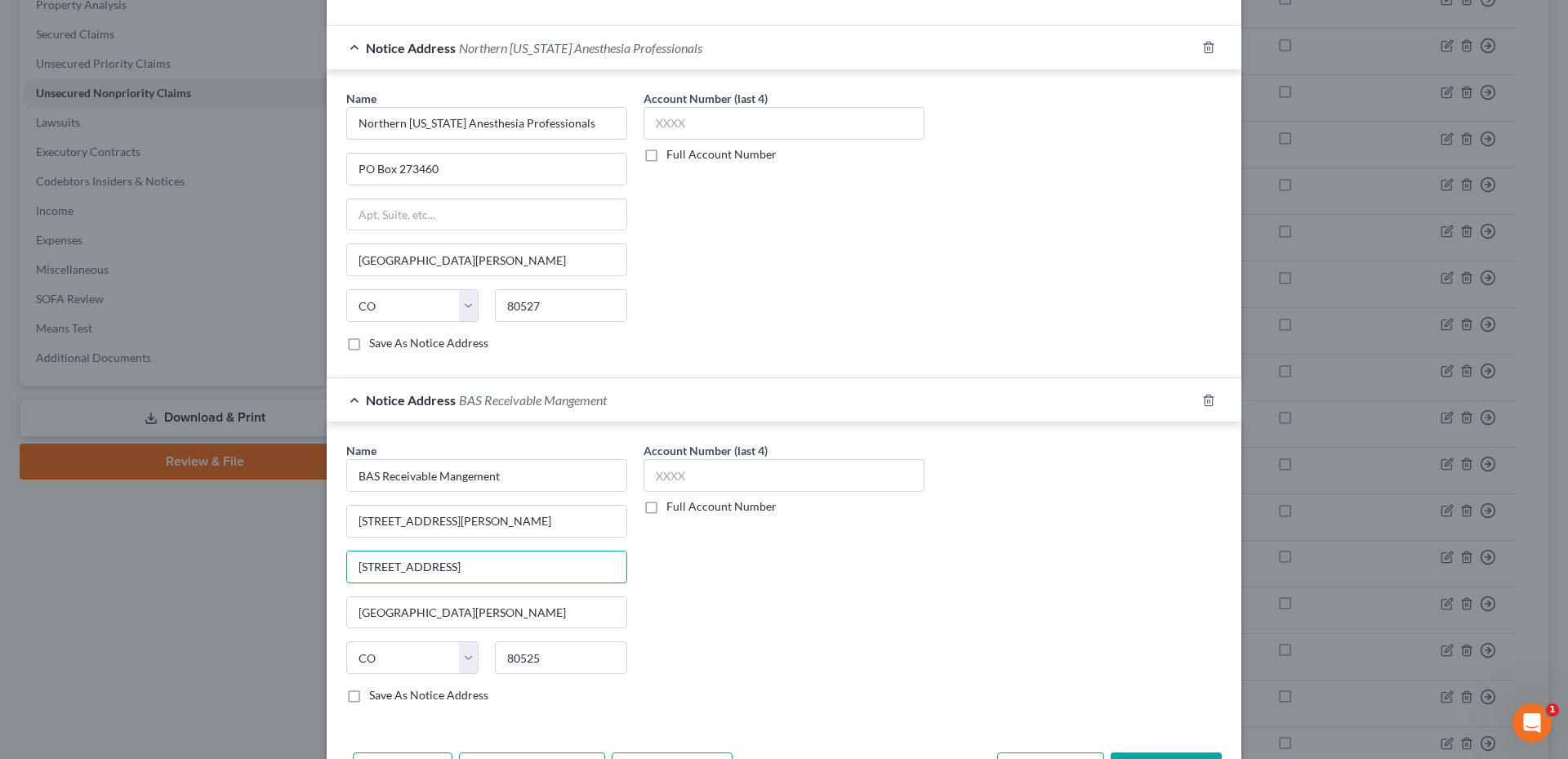
drag, startPoint x: 546, startPoint y: 562, endPoint x: 312, endPoint y: 570, distance: 234.1
click at [312, 570] on div "Edit Unsecured Nonpriority Claim × Creditor * Northen CO Anesthesia Prof PO Box…" at bounding box center [784, 379] width 1568 height 759
drag, startPoint x: 460, startPoint y: 526, endPoint x: 488, endPoint y: 521, distance: 28.4
click at [503, 519] on input "[STREET_ADDRESS][PERSON_NAME]" at bounding box center [486, 521] width 279 height 31
type input "2850 [PERSON_NAME] Dr"
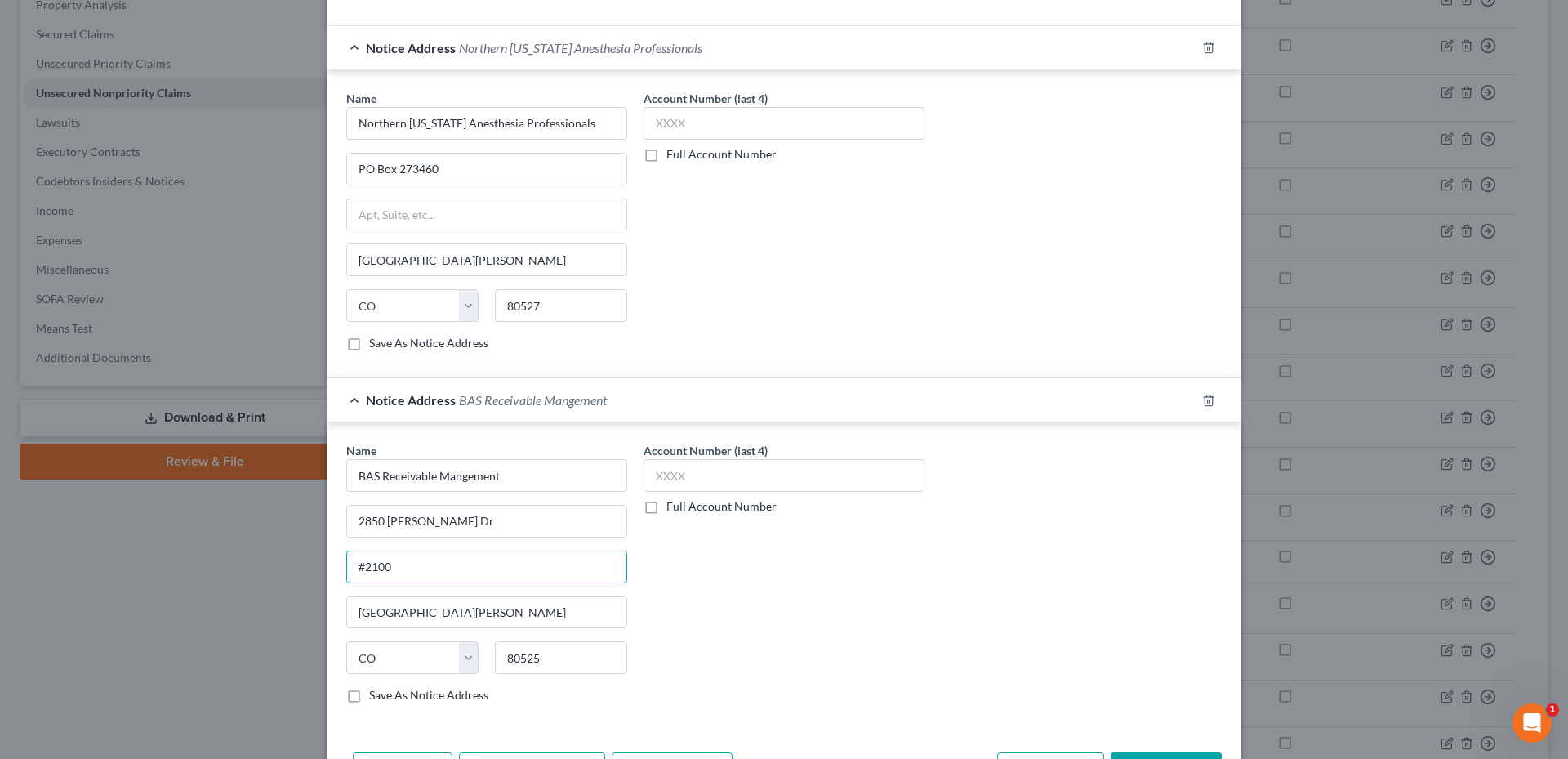
type input "#2100"
click at [515, 650] on input "80525" at bounding box center [561, 657] width 132 height 33
click at [828, 646] on div "Account Number (last 4) Full Account Number" at bounding box center [784, 580] width 297 height 275
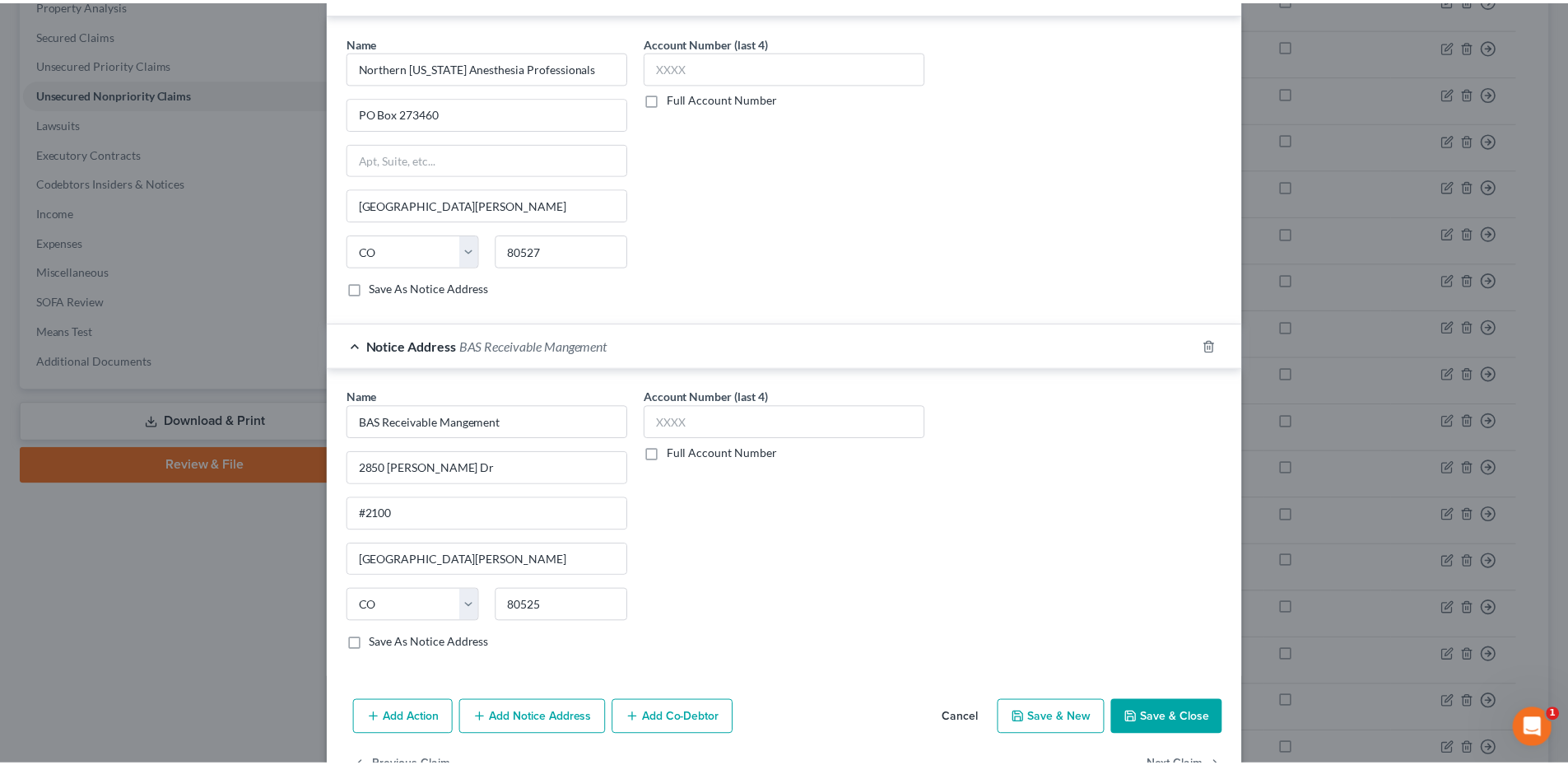
scroll to position [556, 0]
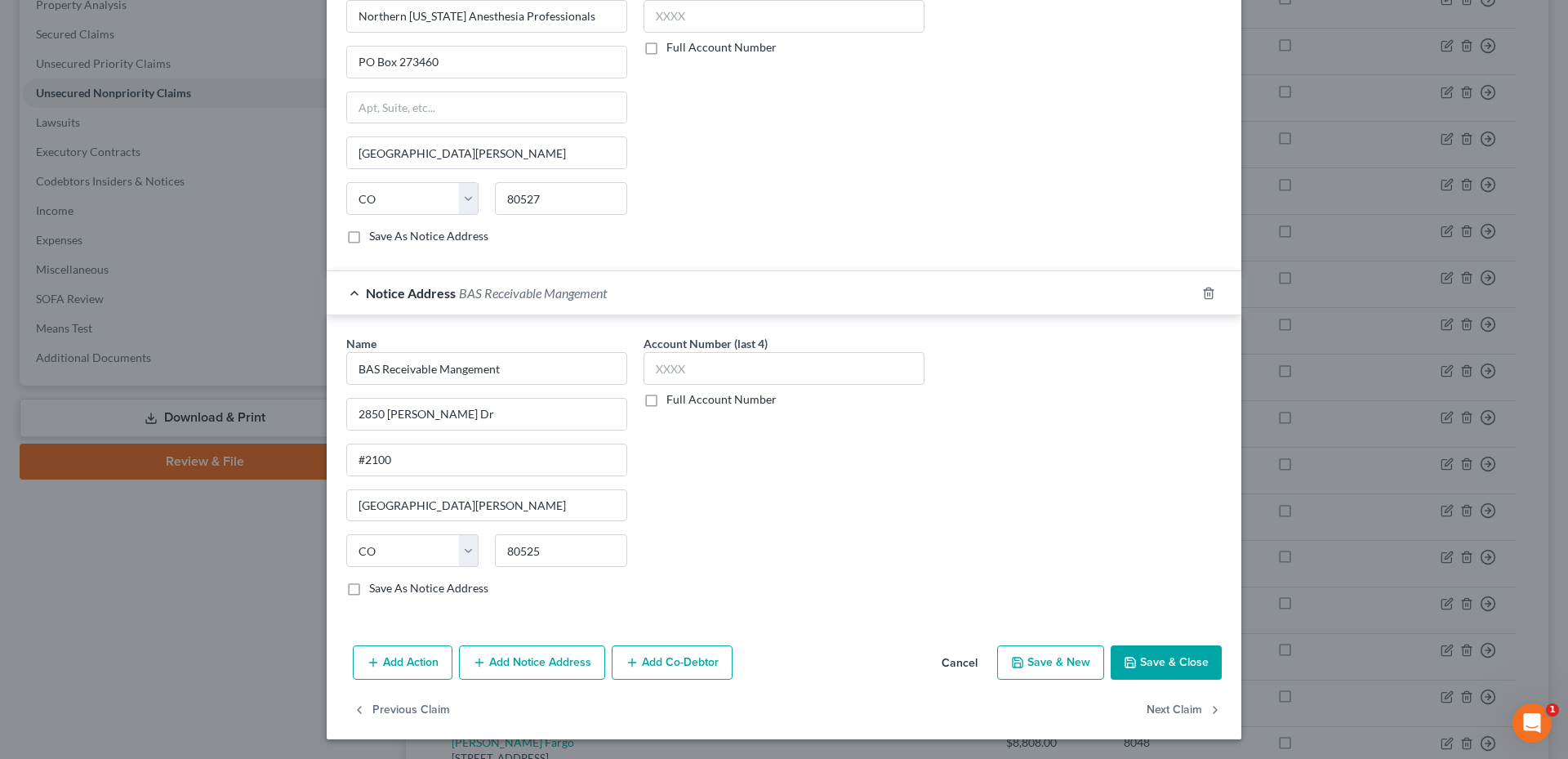
click at [1189, 665] on button "Save & Close" at bounding box center [1166, 663] width 111 height 34
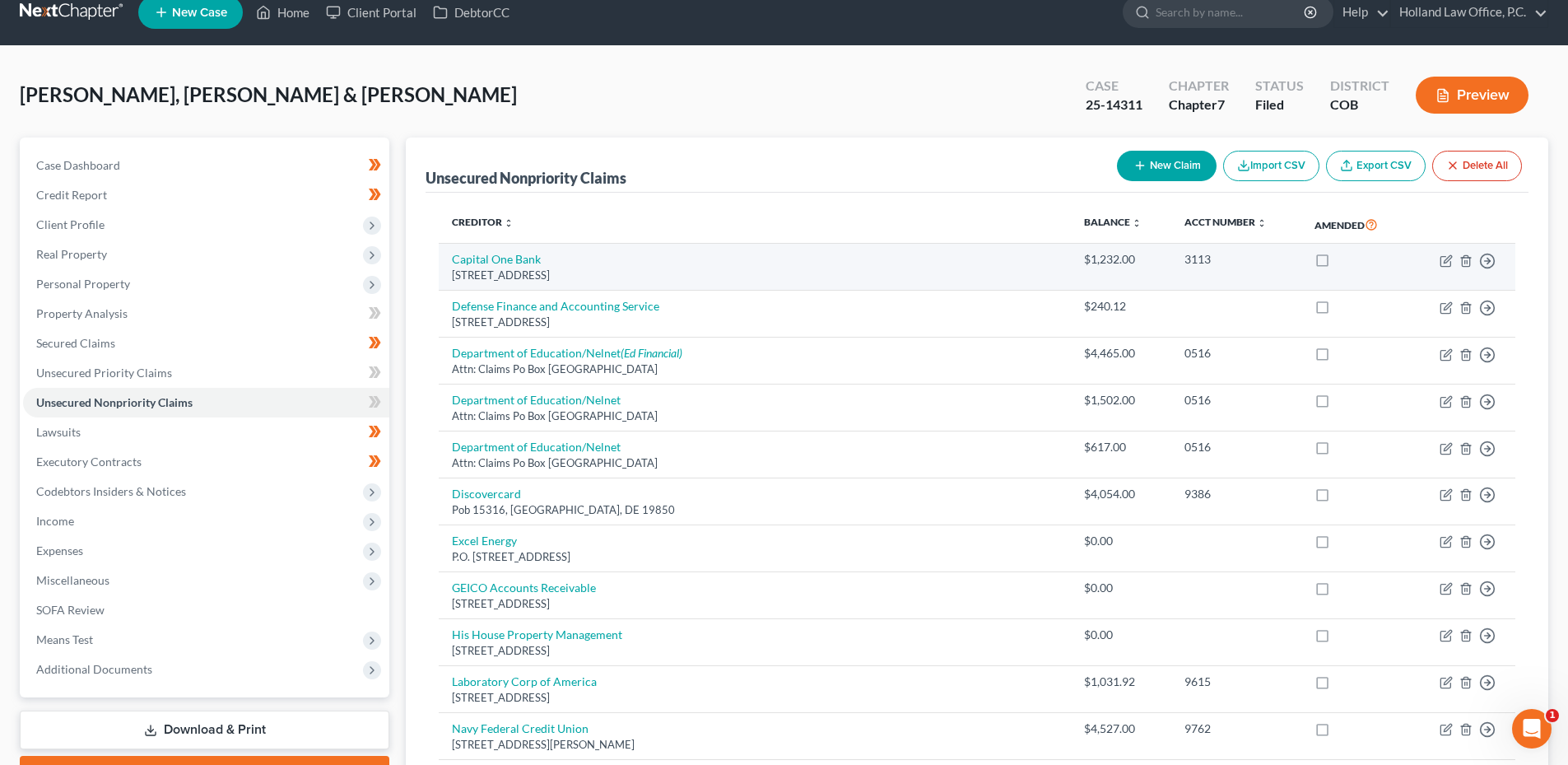
scroll to position [0, 0]
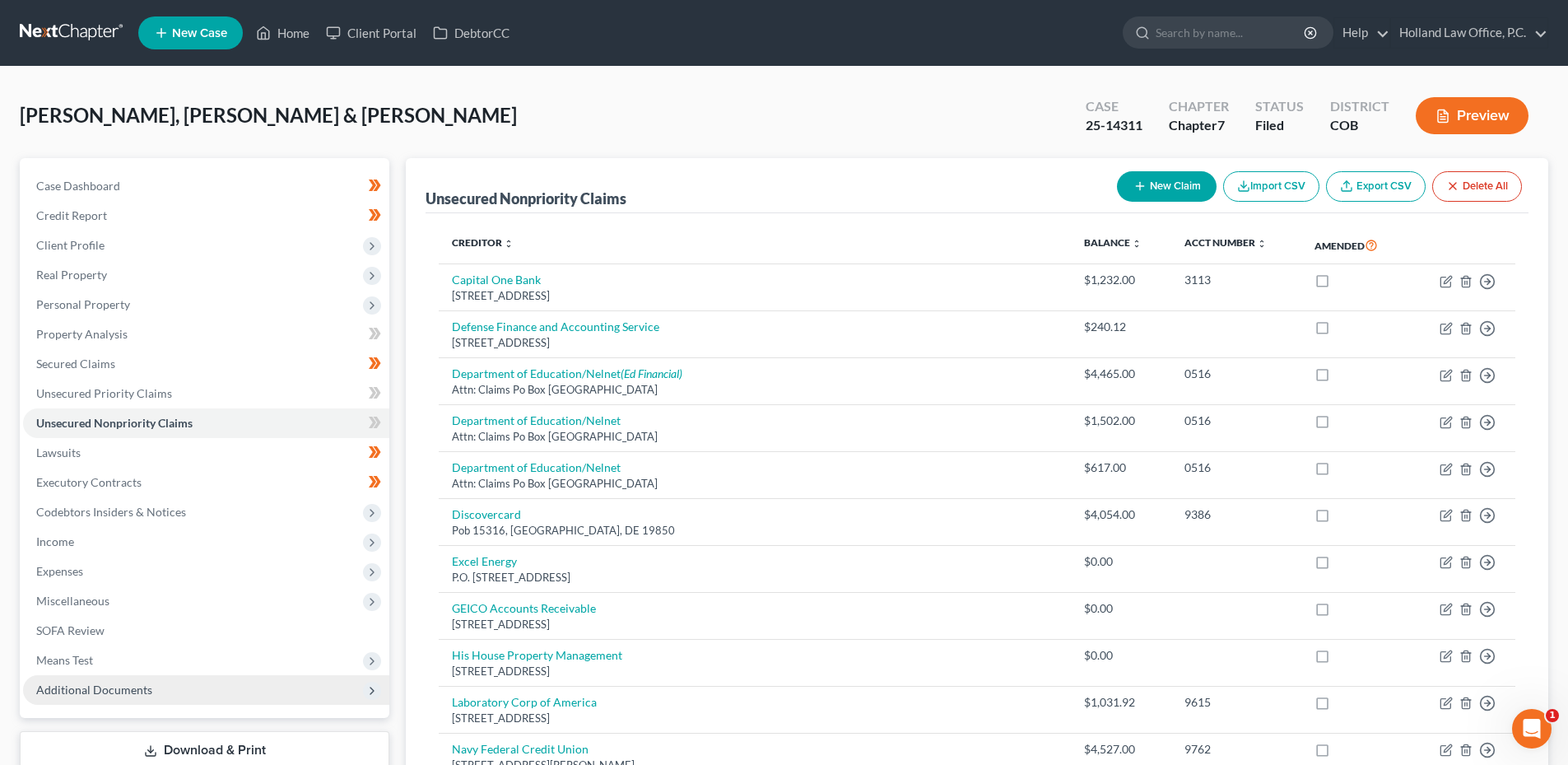
click at [111, 686] on span "Additional Documents" at bounding box center [93, 689] width 116 height 14
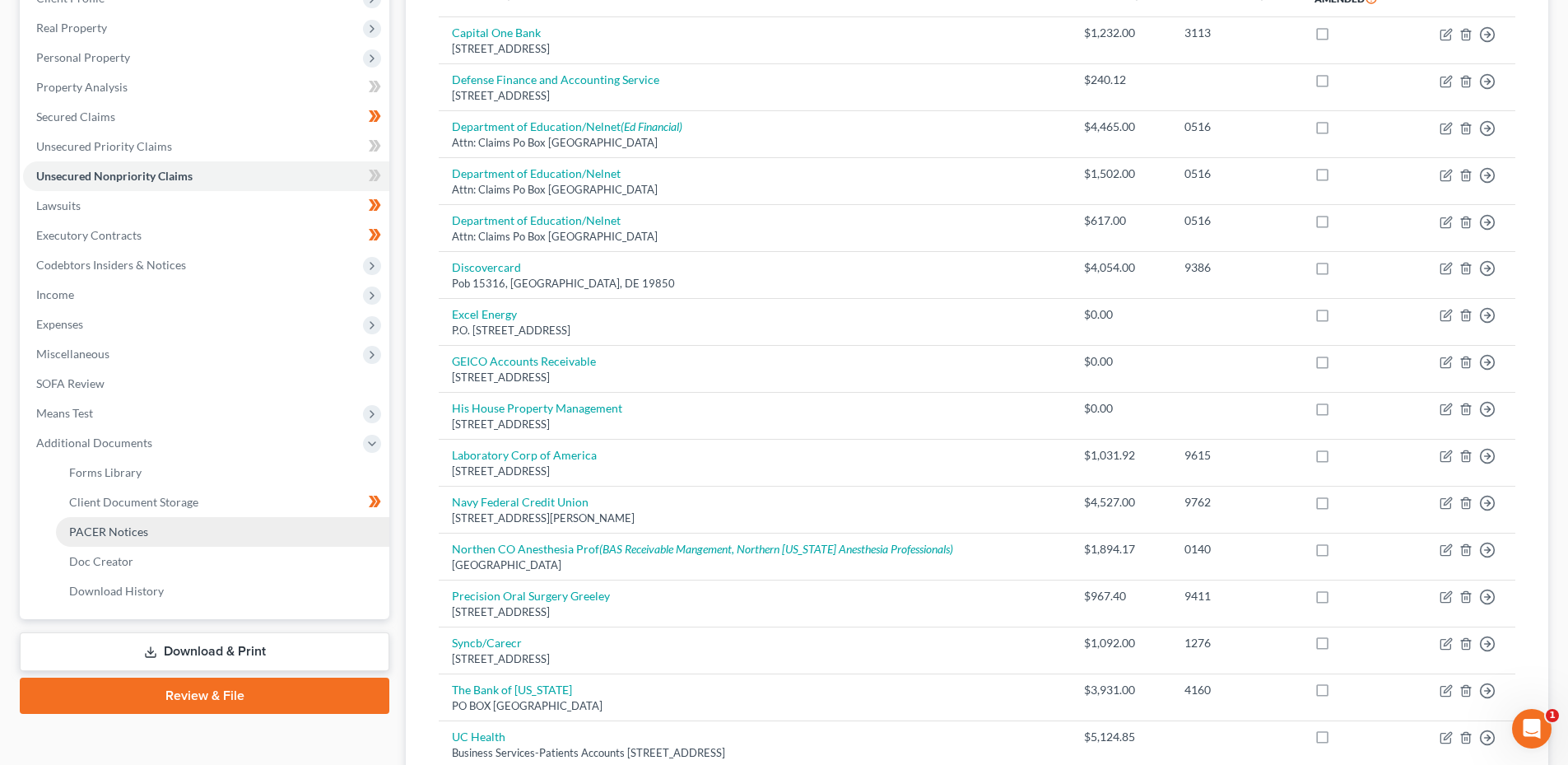
click at [153, 526] on link "PACER Notices" at bounding box center [222, 531] width 333 height 30
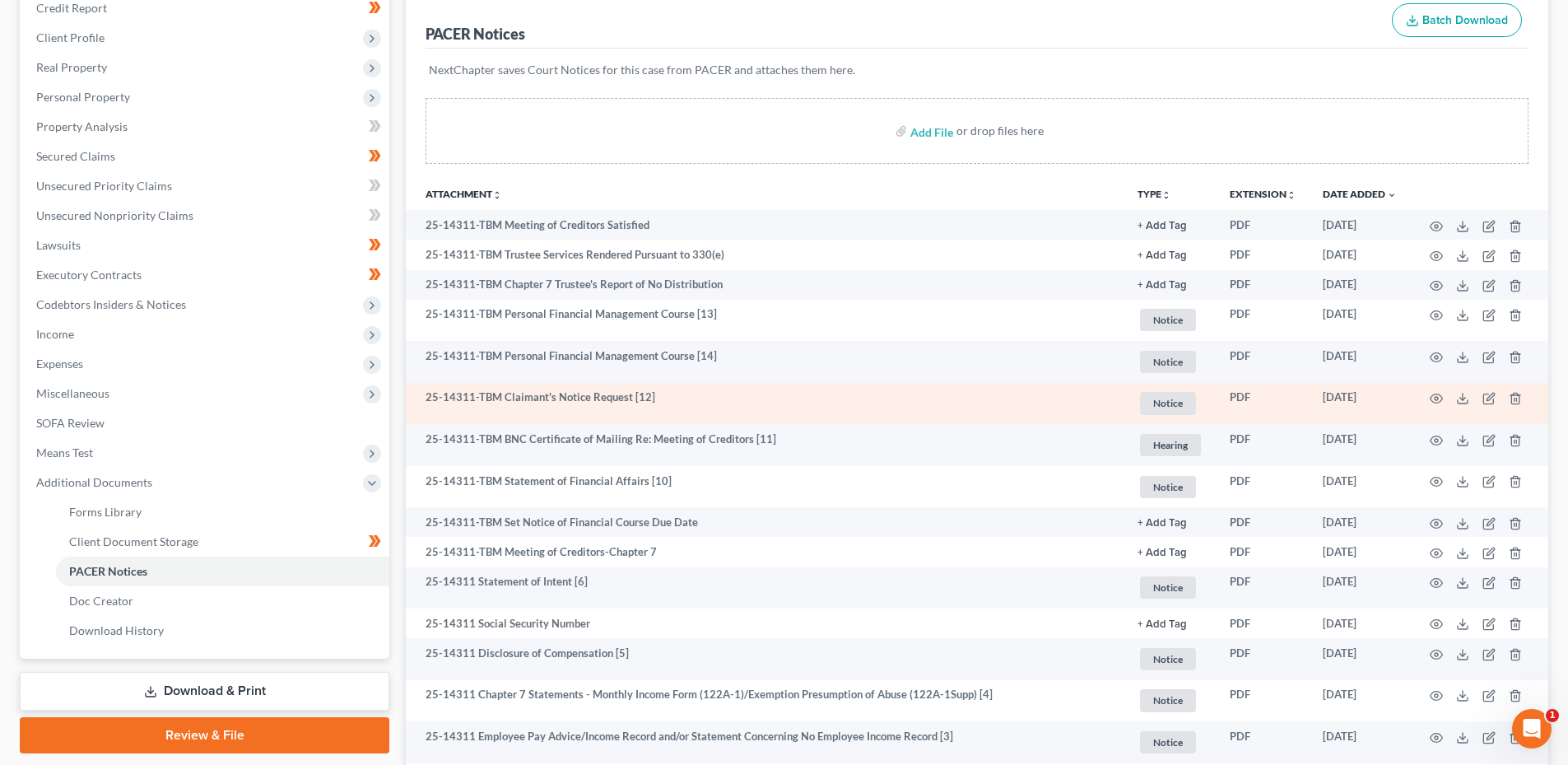
scroll to position [247, 0]
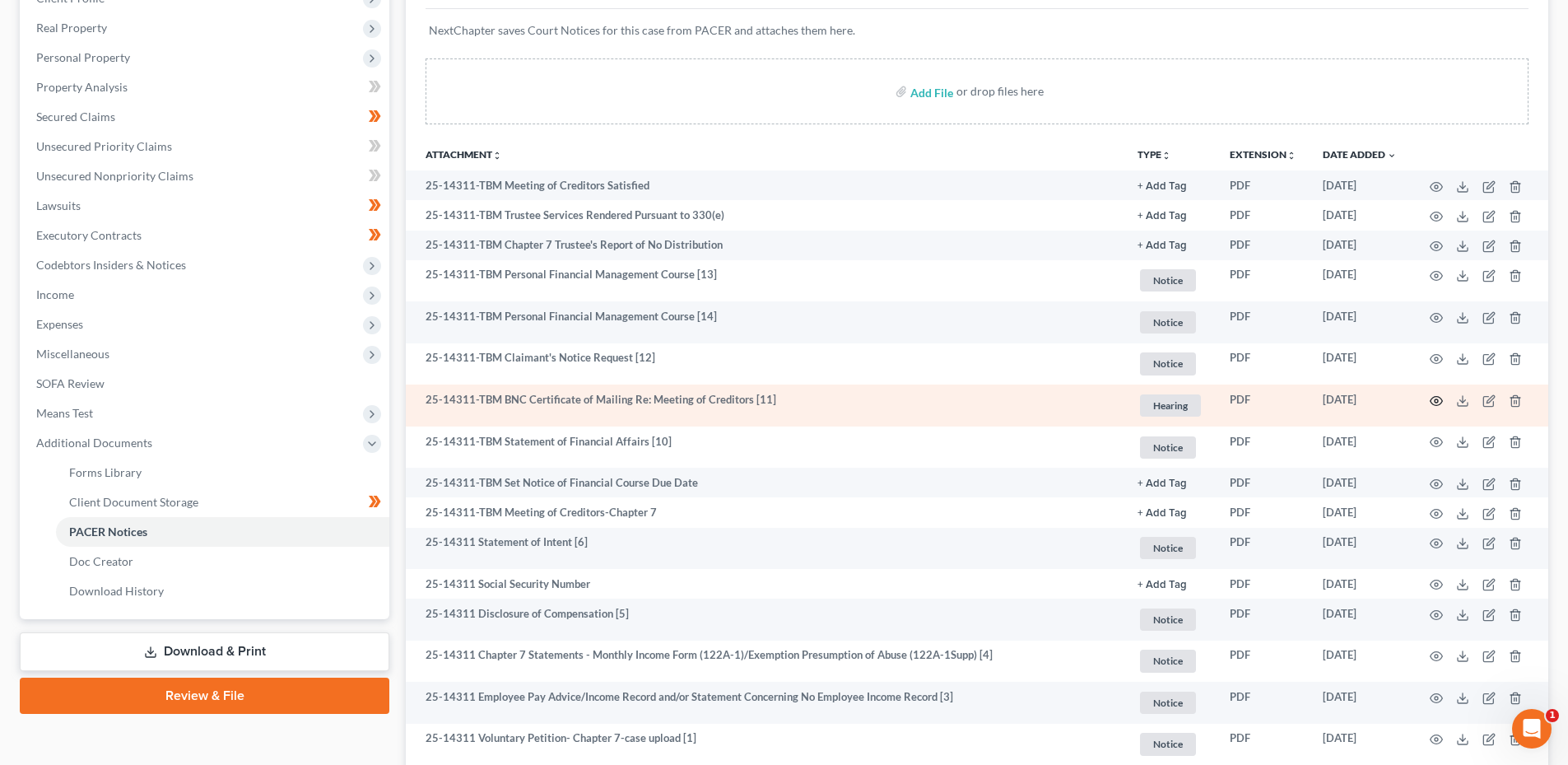
click at [1438, 404] on icon "button" at bounding box center [1436, 401] width 13 height 13
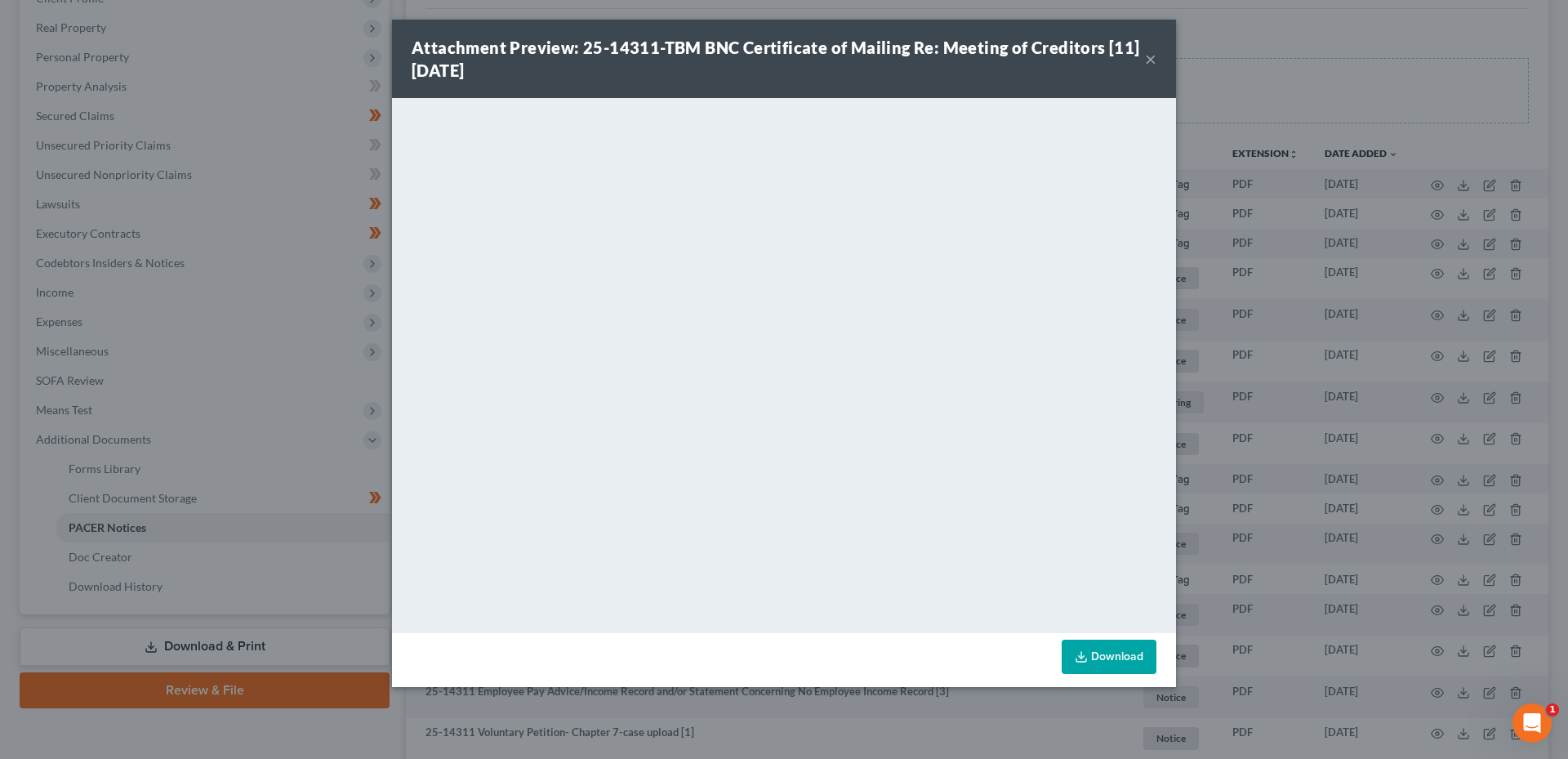
click at [1154, 63] on button "×" at bounding box center [1150, 59] width 12 height 20
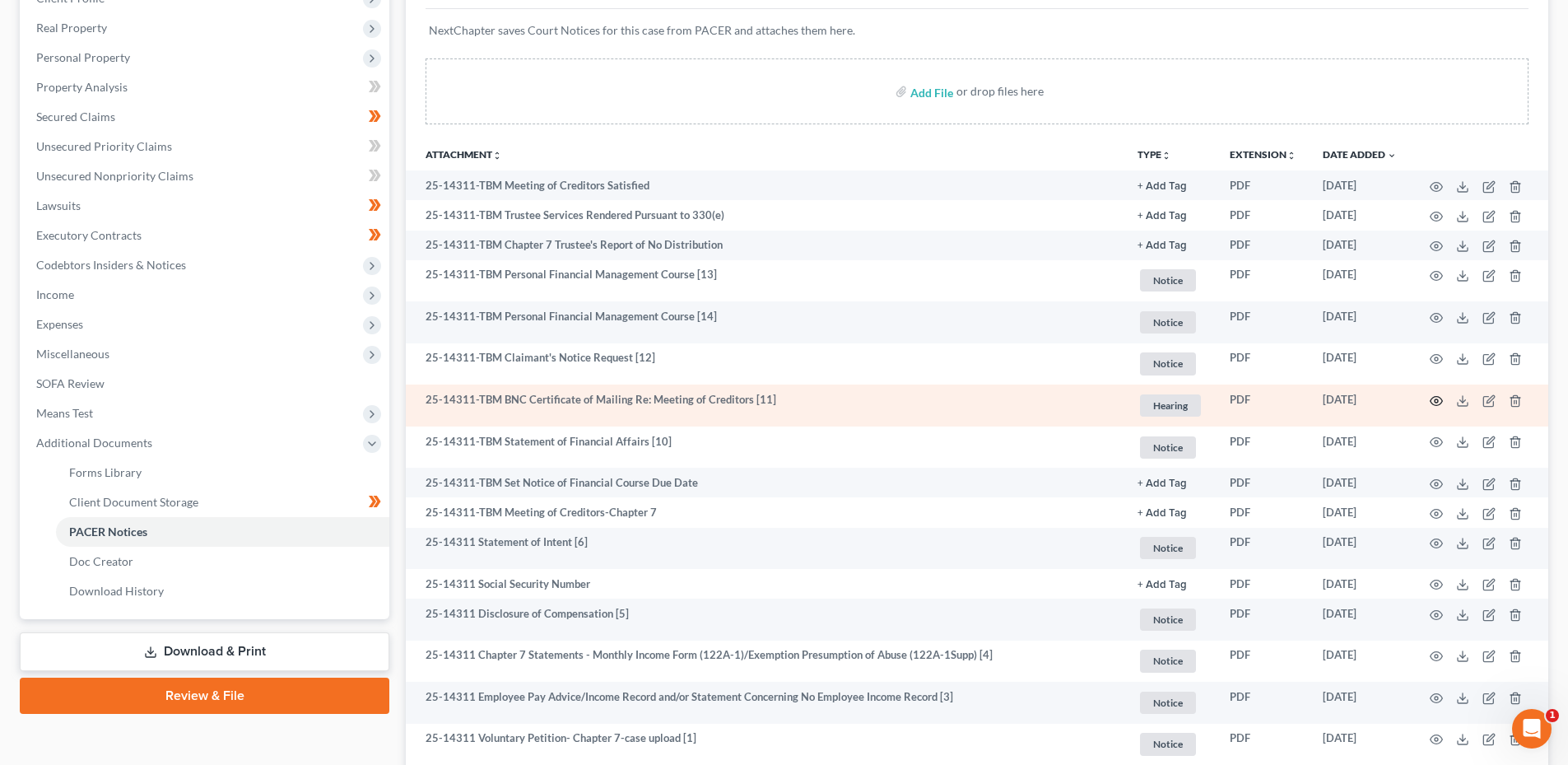
click at [1439, 395] on icon "button" at bounding box center [1436, 401] width 13 height 13
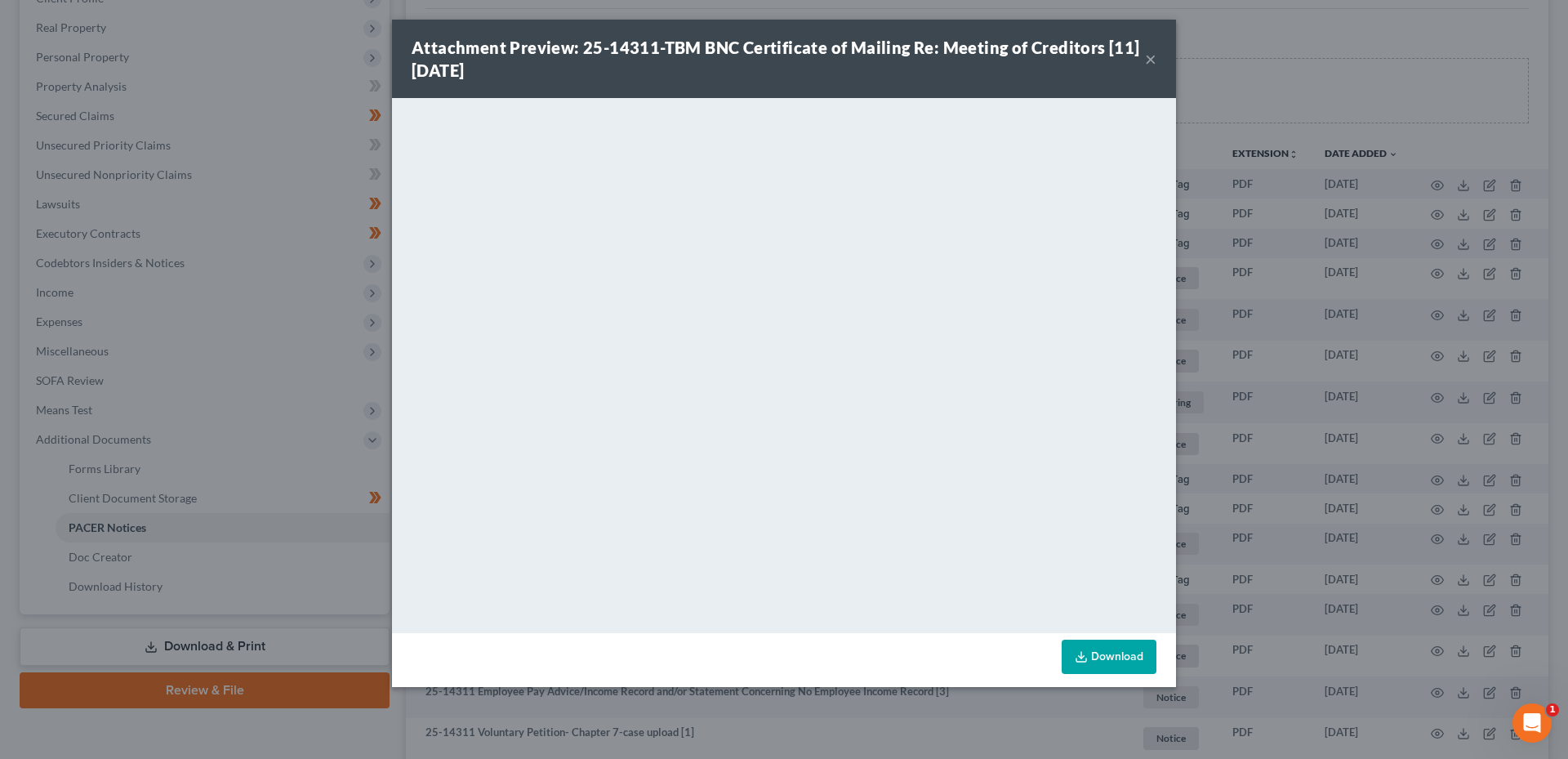
drag, startPoint x: 1027, startPoint y: 37, endPoint x: 1096, endPoint y: 33, distance: 69.1
click at [1027, 37] on div "Attachment Preview: 25-14311-TBM BNC Certificate of Mailing Re: Meeting of Cred…" at bounding box center [778, 58] width 734 height 45
click at [1151, 55] on button "×" at bounding box center [1150, 59] width 12 height 20
